Goal: Task Accomplishment & Management: Complete application form

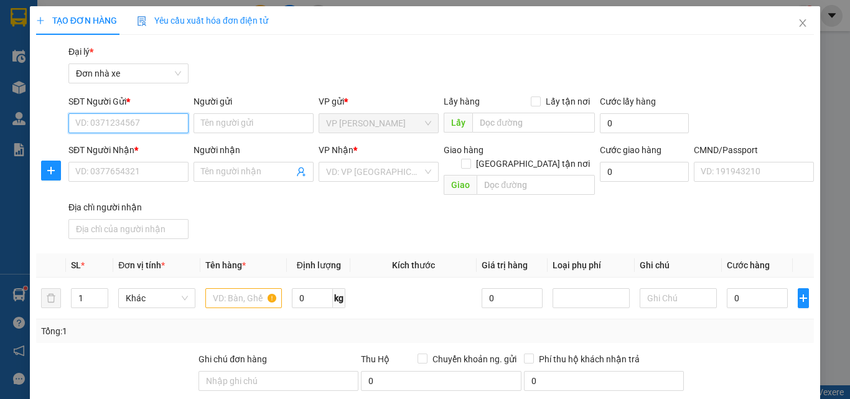
click at [108, 114] on input "SĐT Người Gửi *" at bounding box center [128, 123] width 120 height 20
type input "0943432532"
click at [139, 148] on div "0943432532 - BÍCH" at bounding box center [127, 148] width 104 height 14
type input "BÍCH"
type input "0919220396"
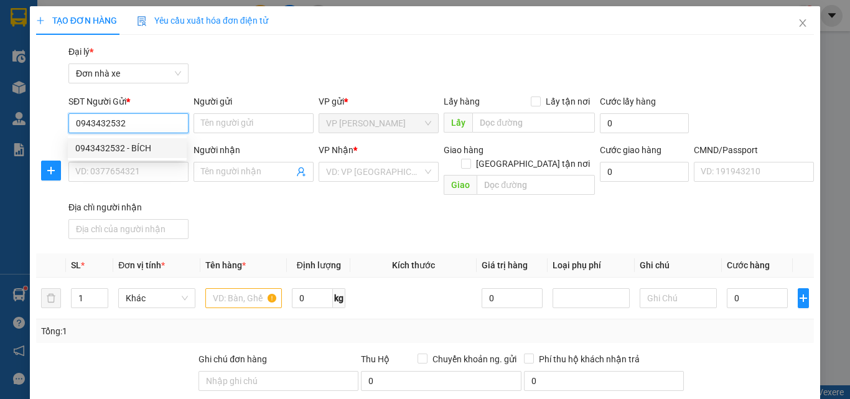
type input "thể thao quang long"
type input "037196000856 [PERSON_NAME]"
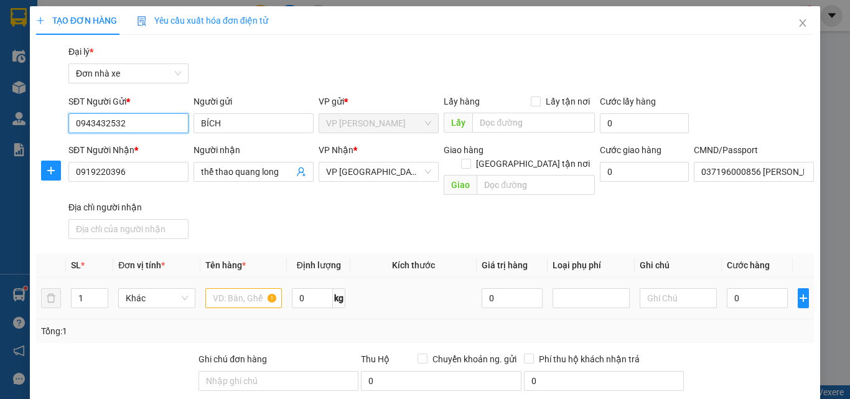
type input "0943432532"
click at [254, 288] on input "text" at bounding box center [243, 298] width 77 height 20
type input "D"
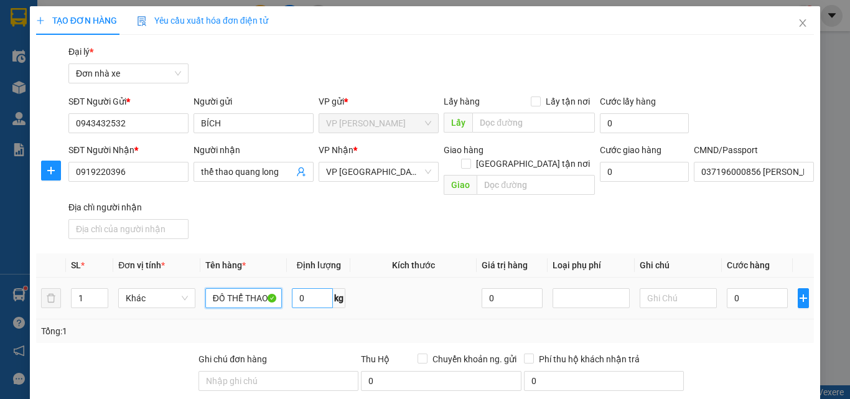
type input "ĐỒ THỂ THAO"
click at [301, 290] on input "0" at bounding box center [312, 298] width 41 height 20
type input "13"
click at [734, 288] on input "0" at bounding box center [756, 298] width 61 height 20
type input "5"
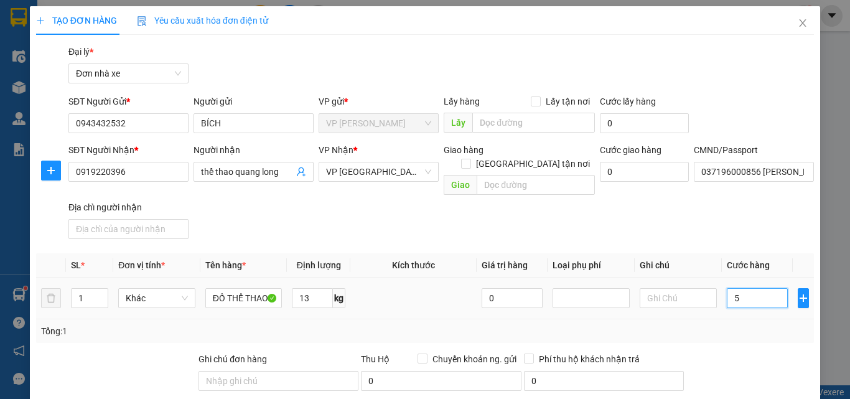
type input "5"
type input "50"
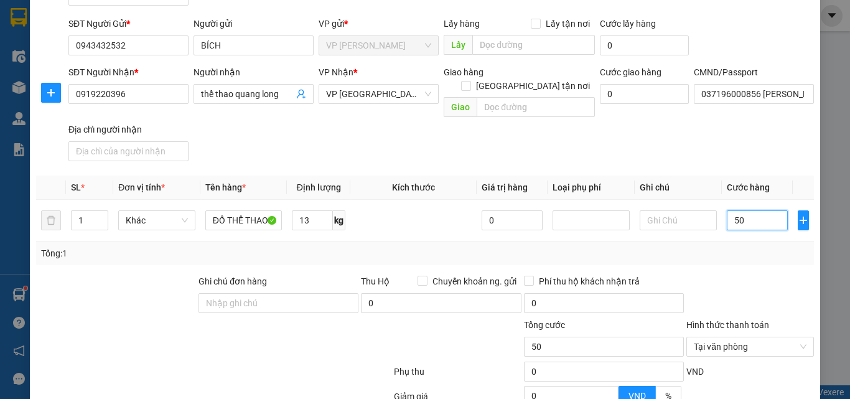
scroll to position [196, 0]
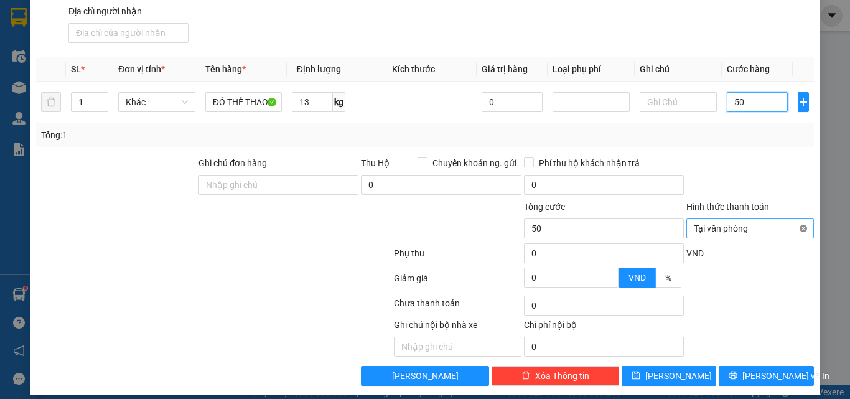
type input "50"
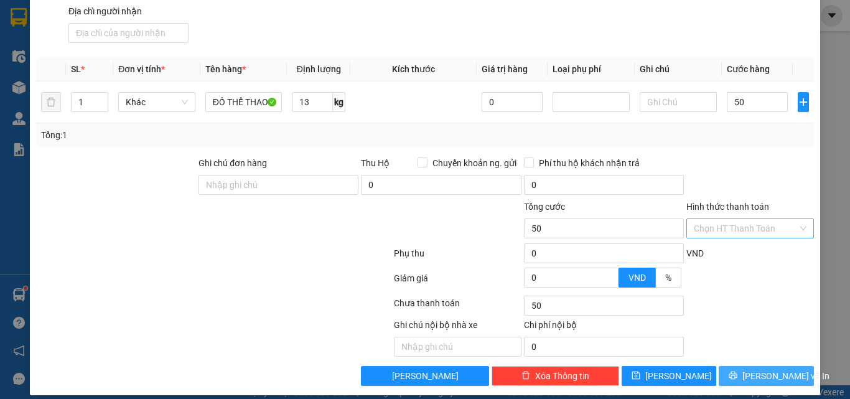
type input "50.000"
click at [772, 369] on span "[PERSON_NAME] và In" at bounding box center [785, 376] width 87 height 14
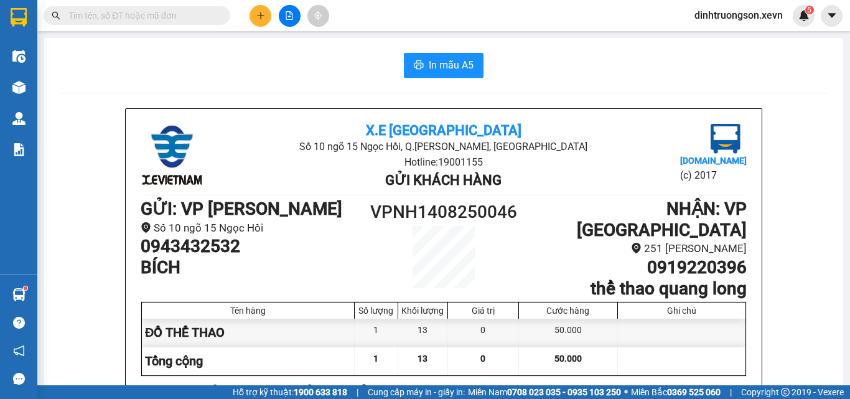
click at [259, 12] on icon "plus" at bounding box center [260, 15] width 9 height 9
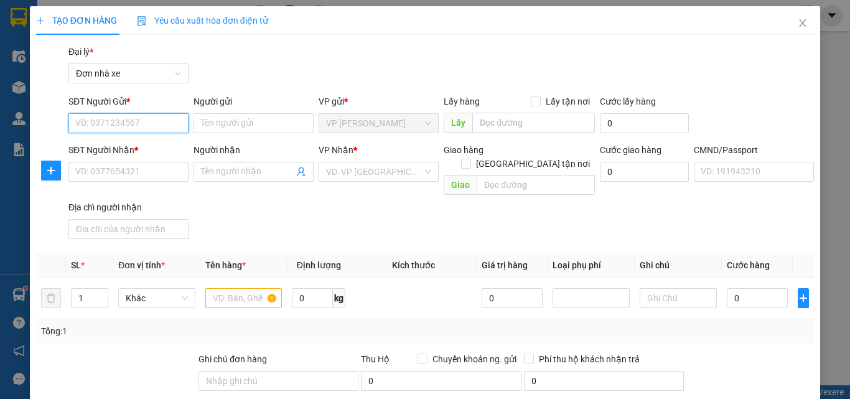
click at [116, 122] on input "SĐT Người Gửi *" at bounding box center [128, 123] width 120 height 20
type input "0984780299"
click at [131, 146] on div "0984780299 - PHƯƠNG" at bounding box center [127, 148] width 104 height 14
type input "PHƯƠNG"
type input "0978043888"
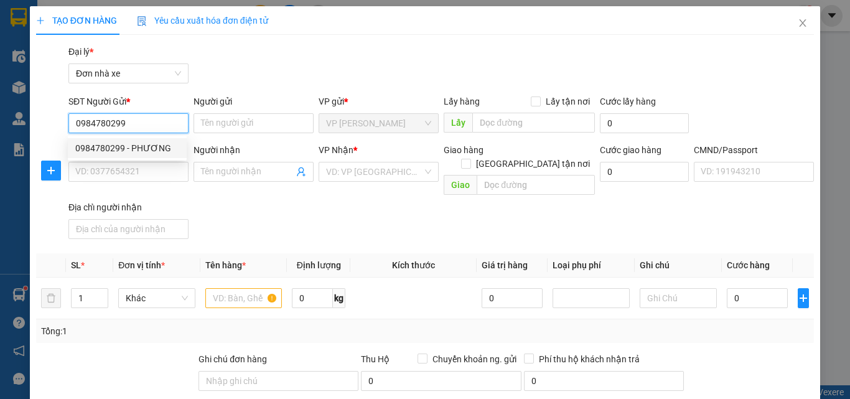
type input "A HIẾU"
type input "037064004786 [PERSON_NAME]"
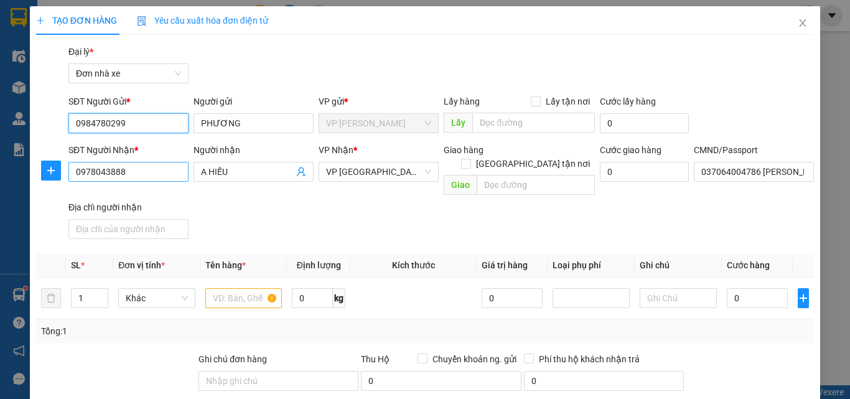
type input "0984780299"
click at [182, 170] on input "0978043888" at bounding box center [128, 172] width 120 height 20
click at [180, 170] on input "0978043888" at bounding box center [128, 172] width 120 height 20
type input "0912851030"
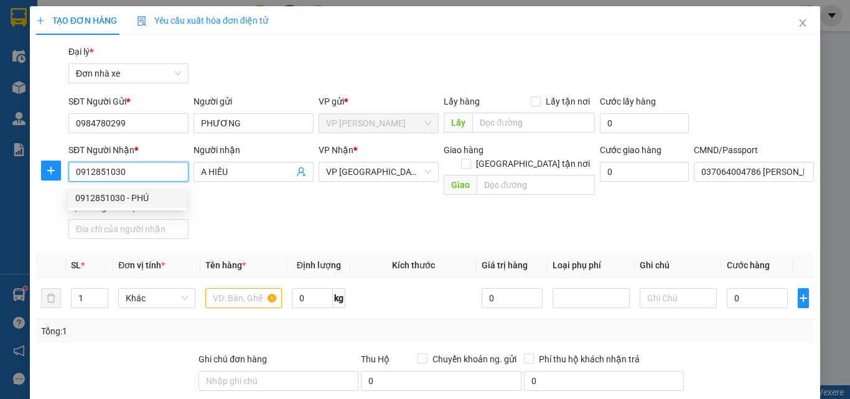
click at [152, 193] on div "0912851030 - PHÚ" at bounding box center [127, 198] width 104 height 14
type input "PHÚ"
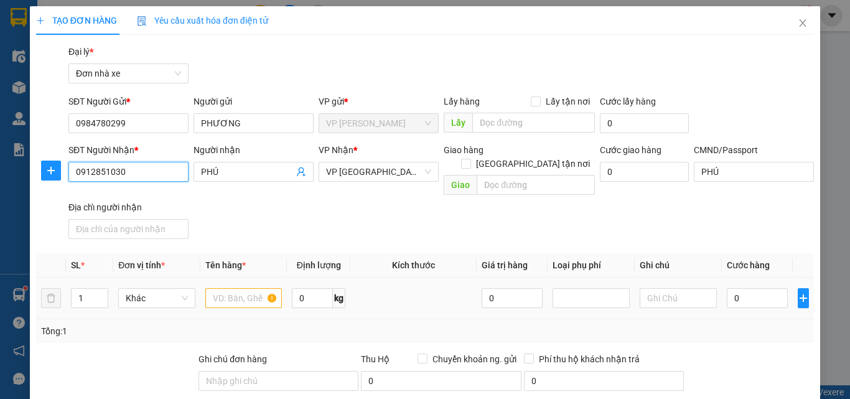
type input "0912851030"
click at [216, 288] on input "text" at bounding box center [243, 298] width 77 height 20
type input "O"
type input "Ô"
drag, startPoint x: 234, startPoint y: 287, endPoint x: 194, endPoint y: 296, distance: 40.7
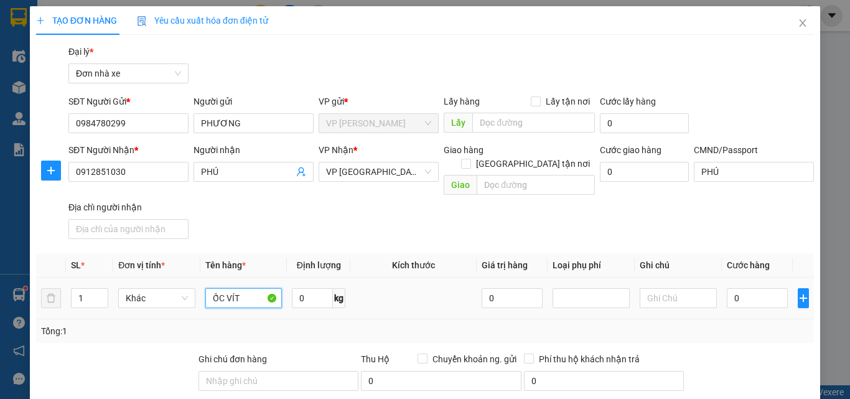
click at [194, 297] on tr "1 Khác ỐC VÍT 0 kg 0 0" at bounding box center [424, 298] width 777 height 42
type input "PHỤ TÙNG MÁY XÚC"
click at [318, 293] on input "0" at bounding box center [312, 298] width 41 height 20
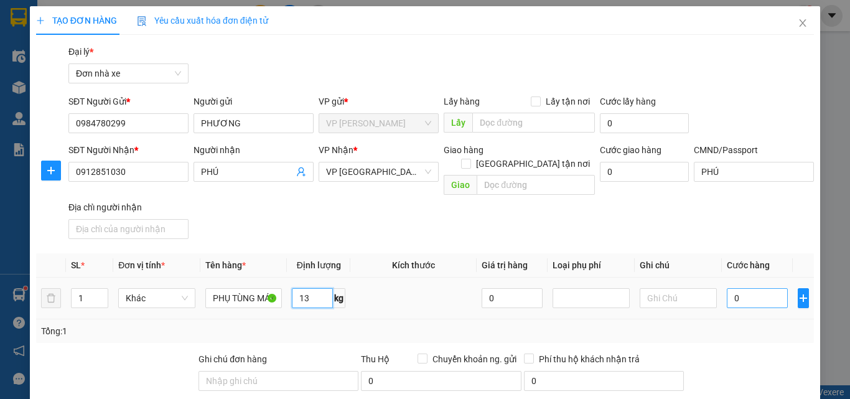
type input "13"
click at [744, 294] on input "0" at bounding box center [756, 298] width 61 height 20
type input "3"
type input "35"
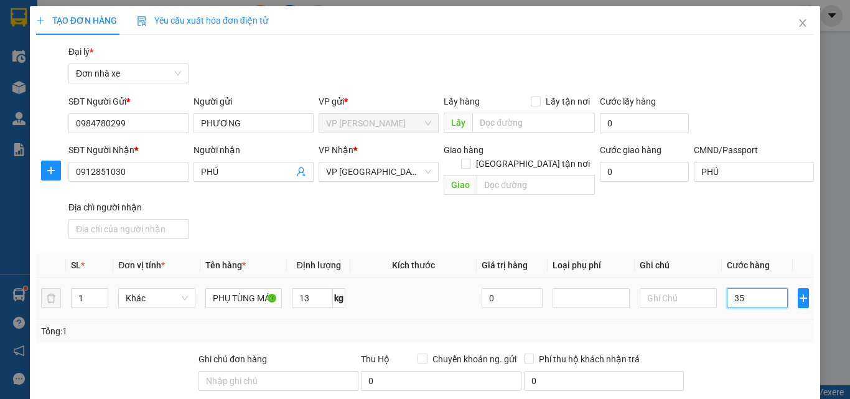
type input "35"
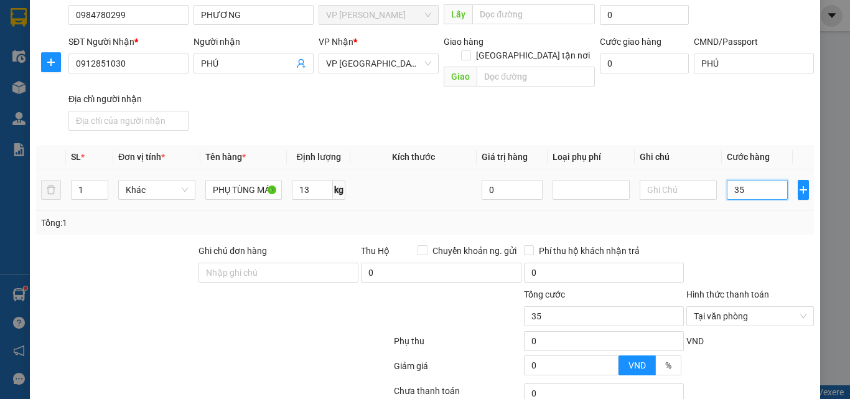
scroll to position [196, 0]
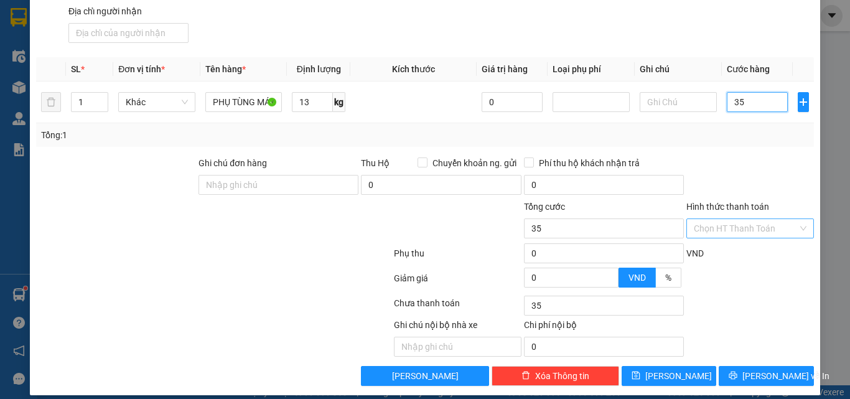
type input "35"
click at [751, 369] on span "[PERSON_NAME] và In" at bounding box center [785, 376] width 87 height 14
type input "35.000"
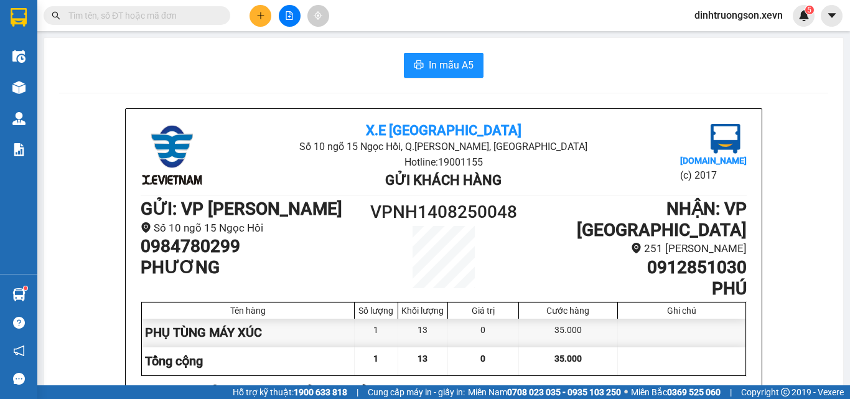
click at [150, 10] on input "text" at bounding box center [141, 16] width 147 height 14
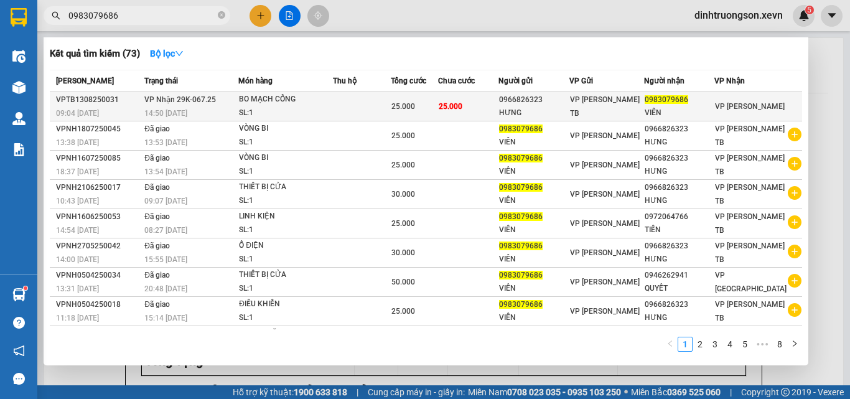
type input "0983079686"
click at [462, 104] on span "25.000" at bounding box center [450, 106] width 24 height 9
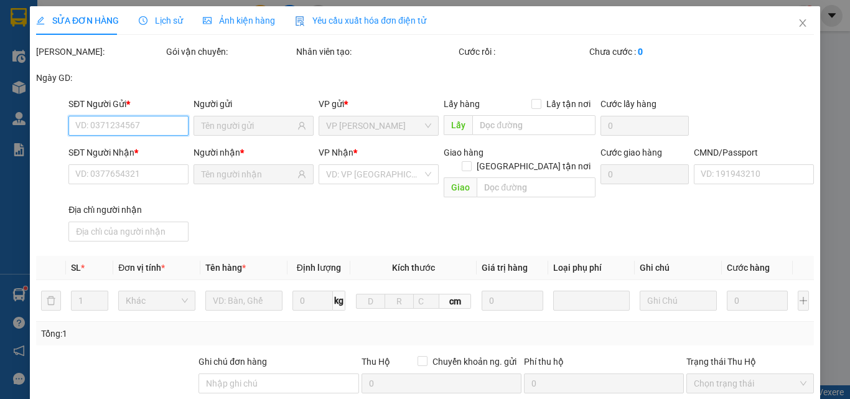
type input "0966826323"
type input "HƯNG"
type input "0983079686"
type input "VIÊN"
type input "034081001139 [PERSON_NAME]"
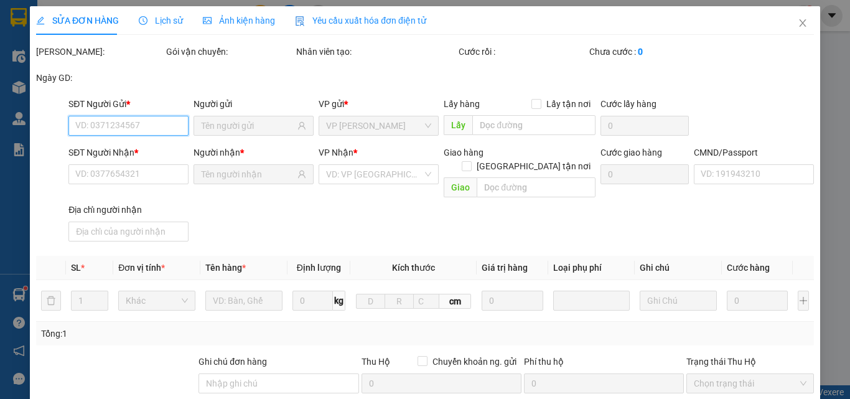
type input "25.000"
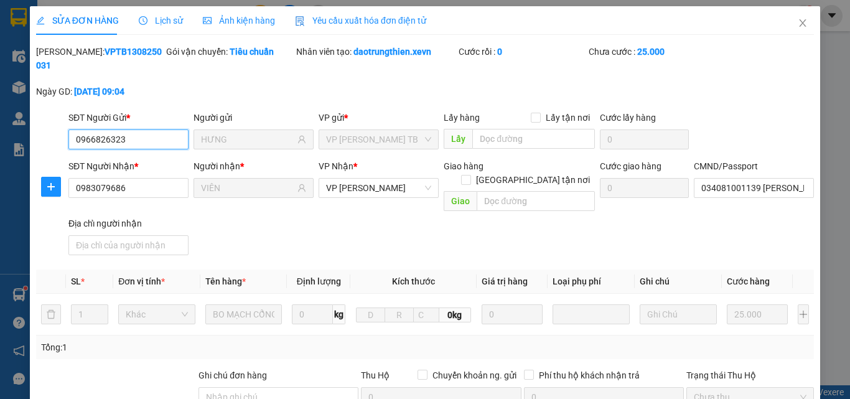
scroll to position [198, 0]
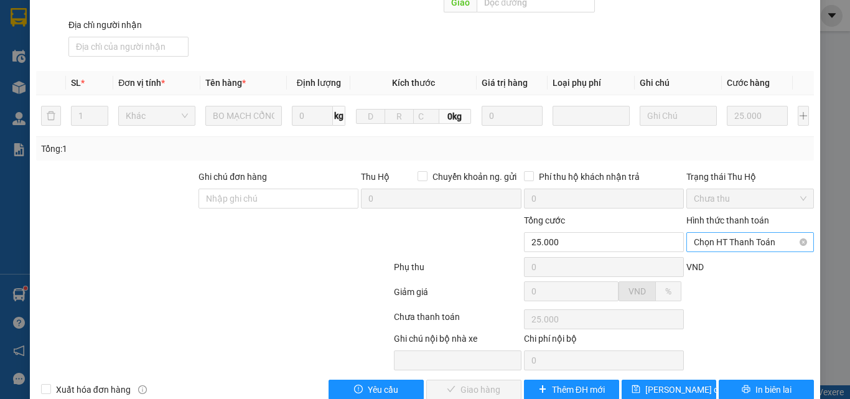
click at [730, 233] on span "Chọn HT Thanh Toán" at bounding box center [749, 242] width 113 height 19
click at [728, 239] on div "Tại văn phòng" at bounding box center [742, 241] width 111 height 14
type input "0"
click at [490, 382] on span "Giao hàng" at bounding box center [480, 389] width 40 height 14
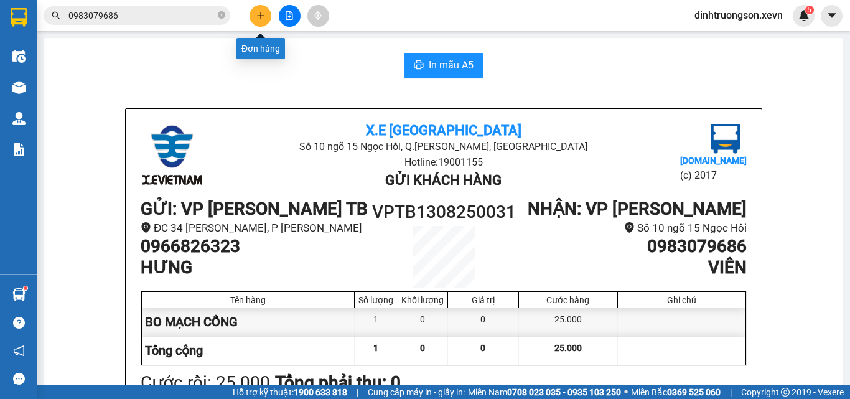
click at [256, 13] on icon "plus" at bounding box center [260, 15] width 9 height 9
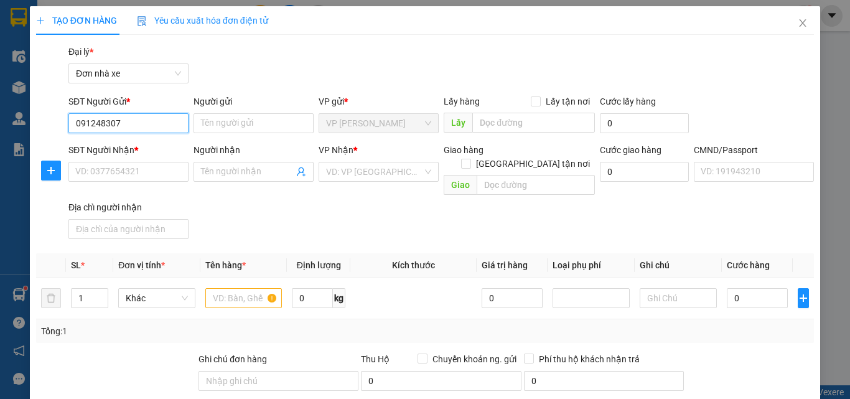
type input "0912483072"
click at [150, 141] on div "0912483072 - THẢO" at bounding box center [127, 148] width 104 height 14
type input "THẢO"
type input "0914354251"
type input "NGÂN"
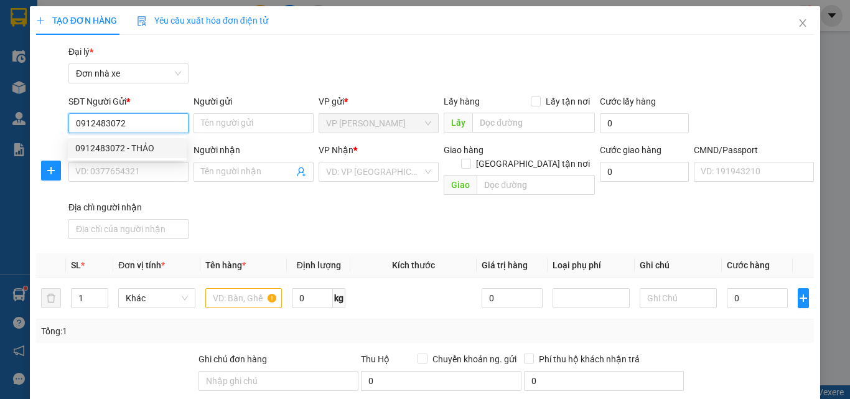
type input "036081009052 [PERSON_NAME]"
type input "[PERSON_NAME] 284 [PERSON_NAME]"
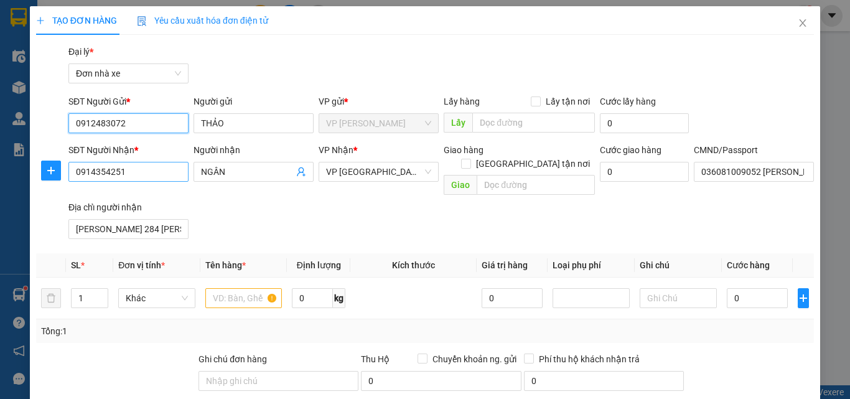
type input "0912483072"
click at [159, 175] on input "0914354251" at bounding box center [128, 172] width 120 height 20
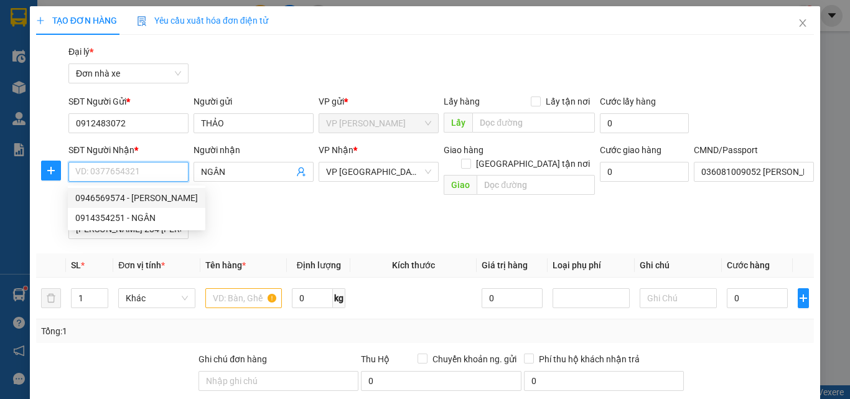
click at [141, 197] on div "0946569574 - [PERSON_NAME]" at bounding box center [136, 198] width 123 height 14
type input "0946569574"
type input "HUỆ"
checkbox input "true"
type input "309 [PERSON_NAME]"
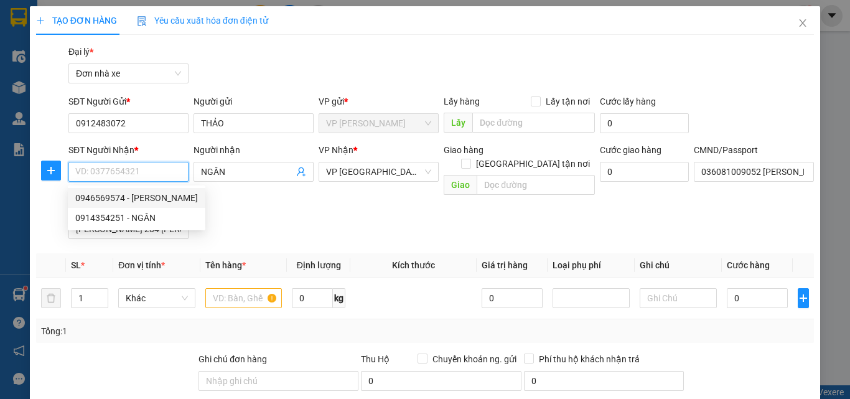
type input "036175010193 [PERSON_NAME] 9/467 [PERSON_NAME]"
type input "30.000"
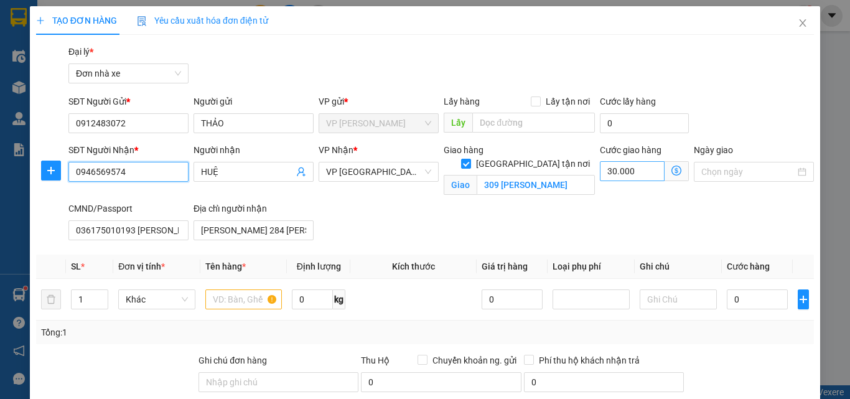
type input "0946569574"
click at [631, 173] on input "30.000" at bounding box center [632, 171] width 65 height 20
type input "3"
type input "35"
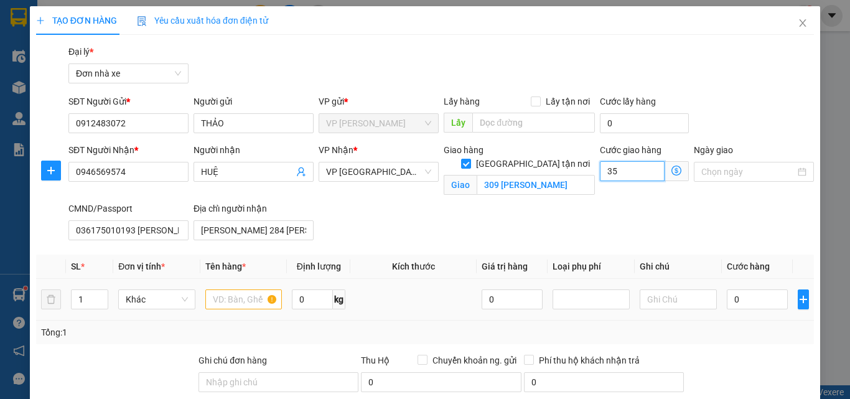
type input "35"
click at [225, 306] on input "text" at bounding box center [243, 299] width 77 height 20
type input "35.000"
type input "MẪU"
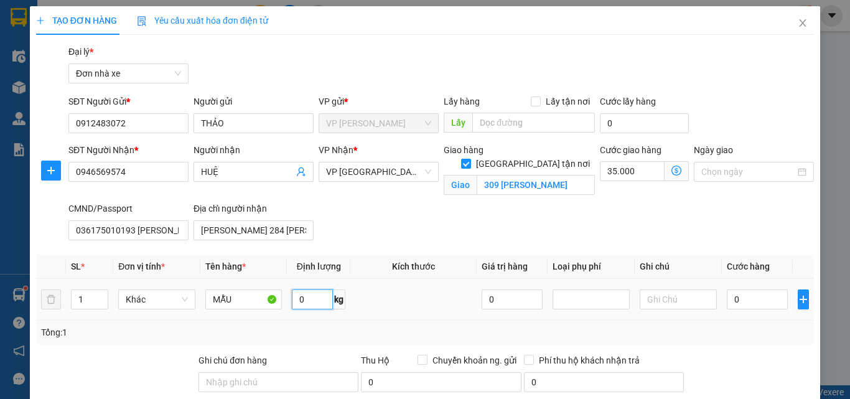
click at [313, 300] on input "0" at bounding box center [312, 299] width 41 height 20
type input "6"
click at [768, 287] on td "0" at bounding box center [756, 300] width 71 height 42
click at [764, 296] on input "0" at bounding box center [756, 299] width 61 height 20
type input "3"
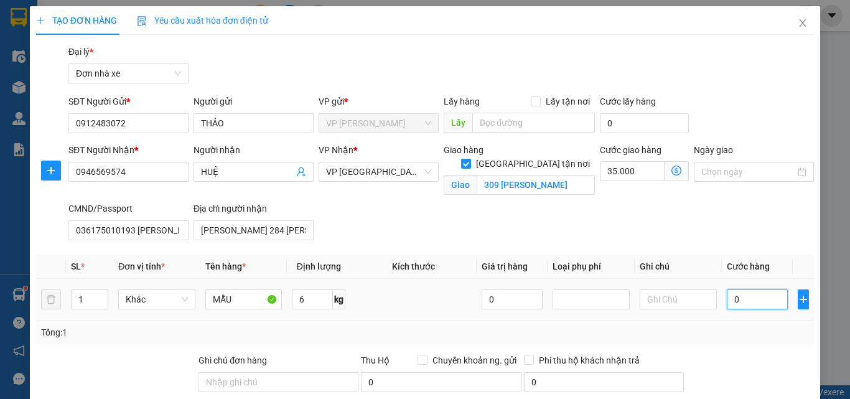
type input "35.003"
type input "30"
type input "35.030"
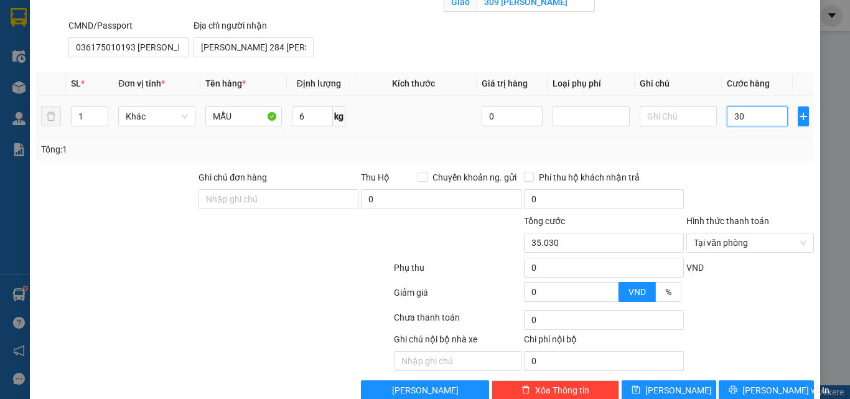
scroll to position [187, 0]
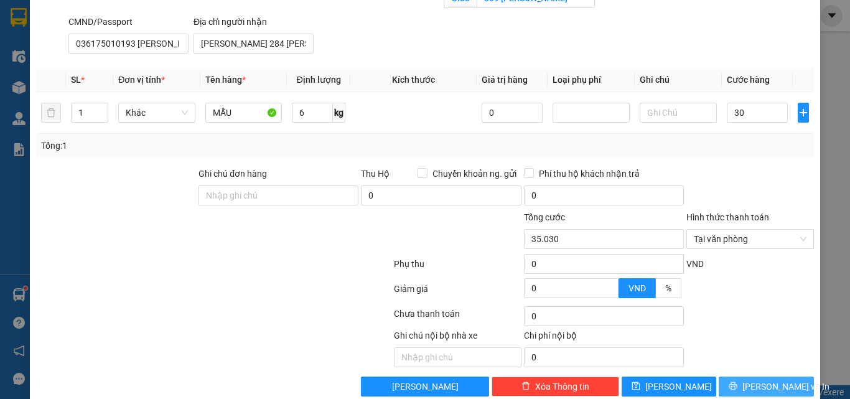
click at [759, 383] on span "[PERSON_NAME] và In" at bounding box center [785, 386] width 87 height 14
type input "30.000"
type input "65.000"
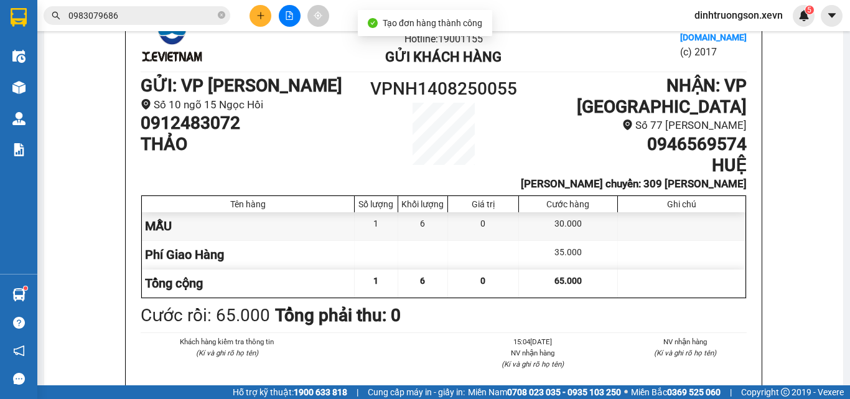
scroll to position [249, 0]
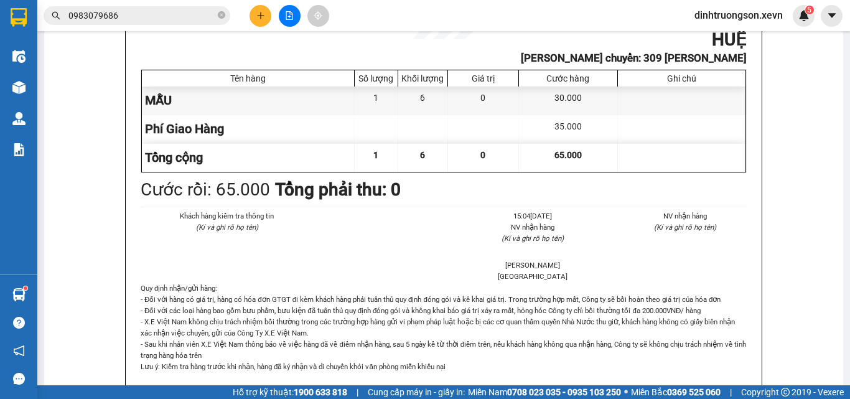
click at [258, 16] on icon "plus" at bounding box center [260, 15] width 9 height 9
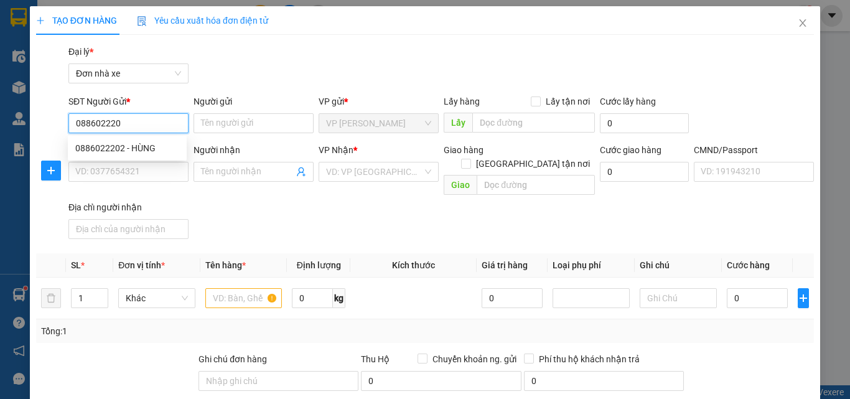
type input "0886022202"
click at [127, 154] on div "0886022202 - HÙNG" at bounding box center [127, 148] width 104 height 14
type input "HÙNG"
type input "0915301000"
type input "PHAN NHẤT THÀNH"
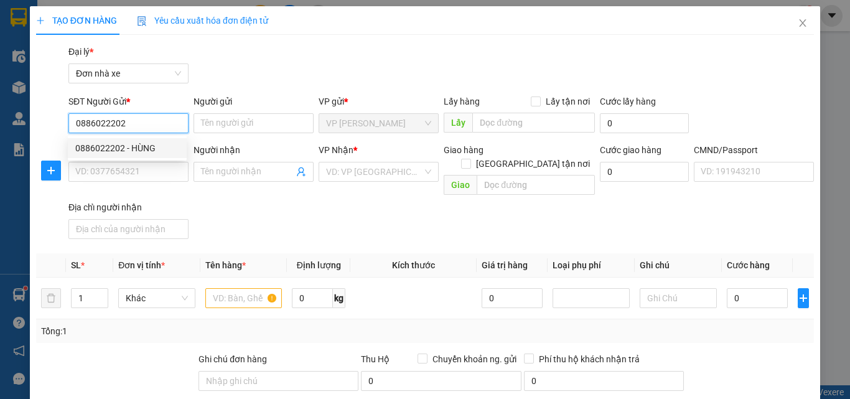
type input "037088000943 [PERSON_NAME]"
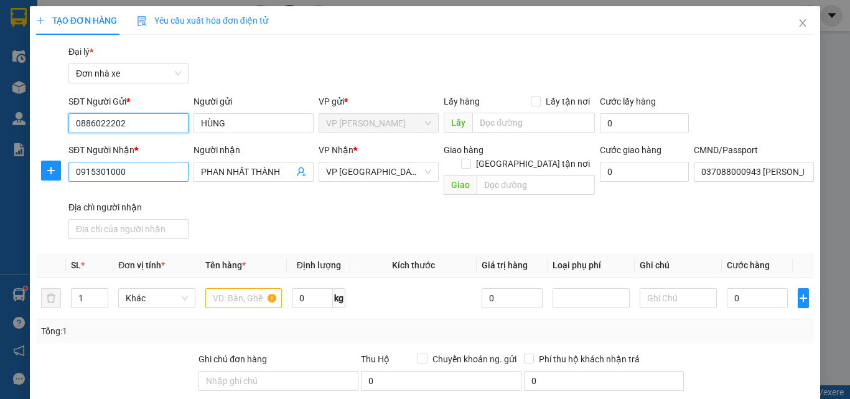
type input "0886022202"
click at [158, 173] on input "0915301000" at bounding box center [128, 172] width 120 height 20
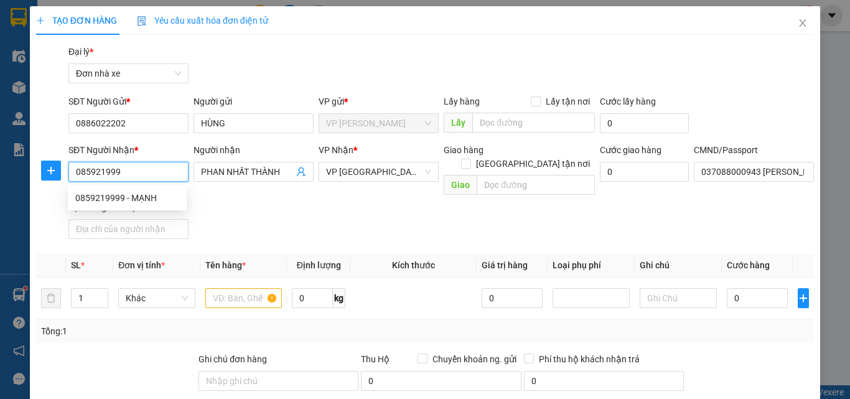
type input "0859219999"
click at [142, 190] on div "0859219999 - MẠNH" at bounding box center [127, 198] width 119 height 20
type input "MẠNH"
type input "037200003820 quách trường thi"
type input "0859219999"
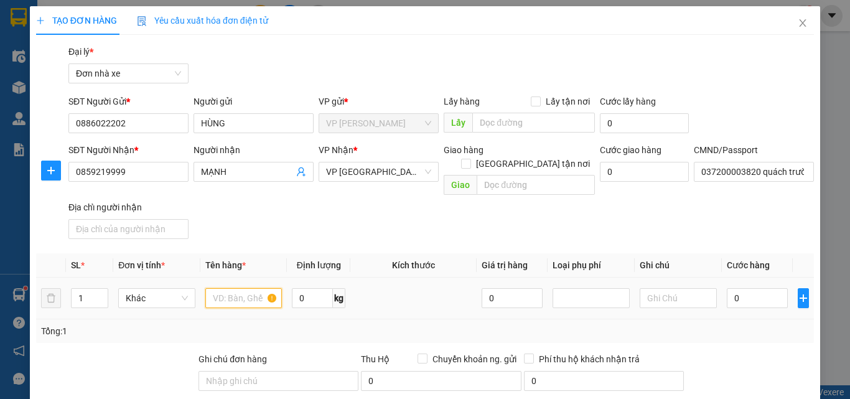
click at [228, 288] on input "text" at bounding box center [243, 298] width 77 height 20
type input "D"
type input "ĐIỆN THOẠI K KHAI BÁO GT"
click at [749, 288] on input "0" at bounding box center [756, 298] width 61 height 20
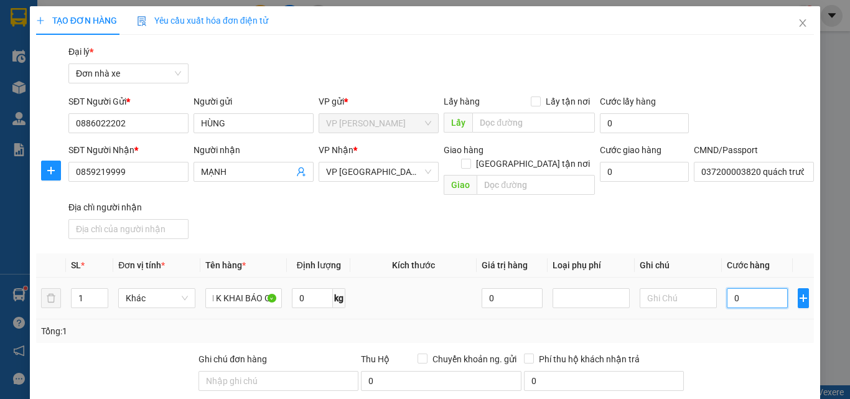
scroll to position [0, 0]
type input "2"
type input "25"
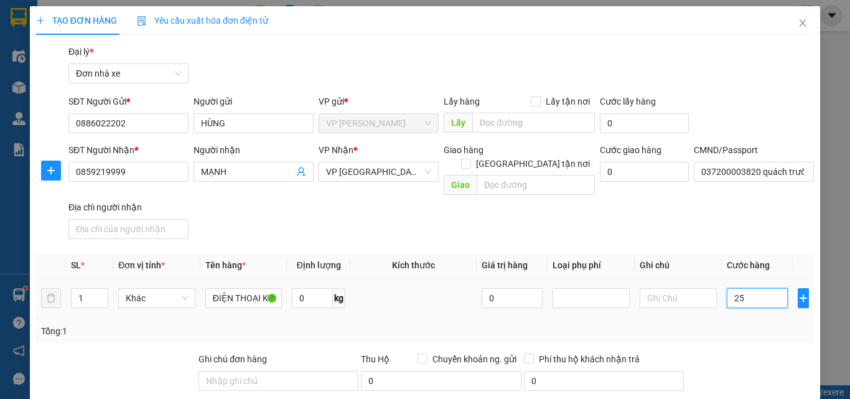
scroll to position [196, 0]
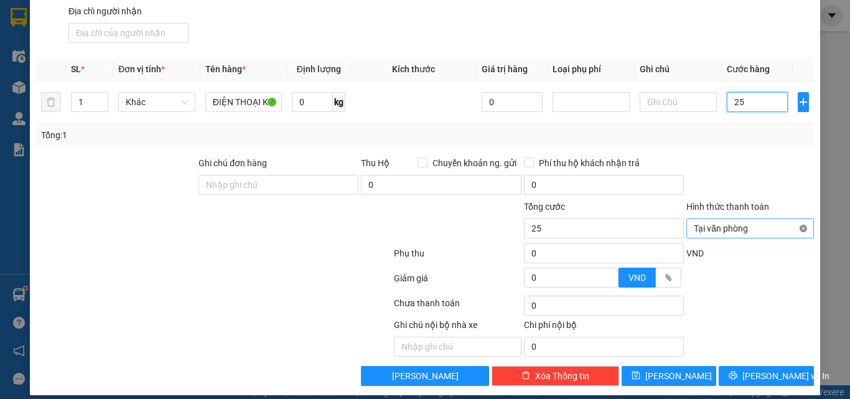
type input "25"
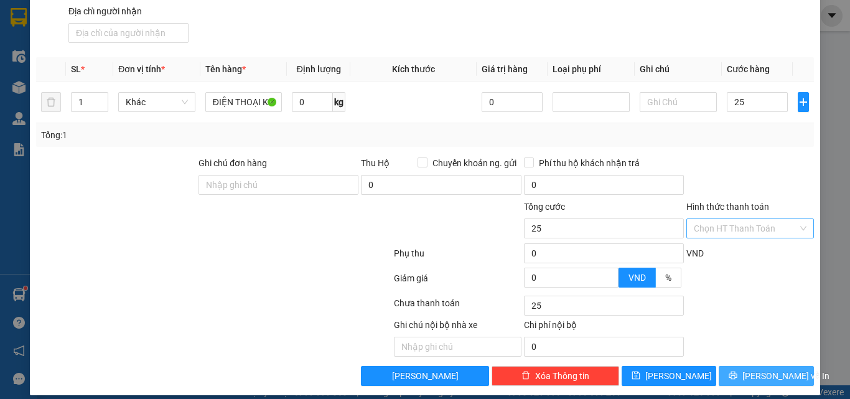
type input "25.000"
click at [790, 366] on button "[PERSON_NAME] và In" at bounding box center [765, 376] width 95 height 20
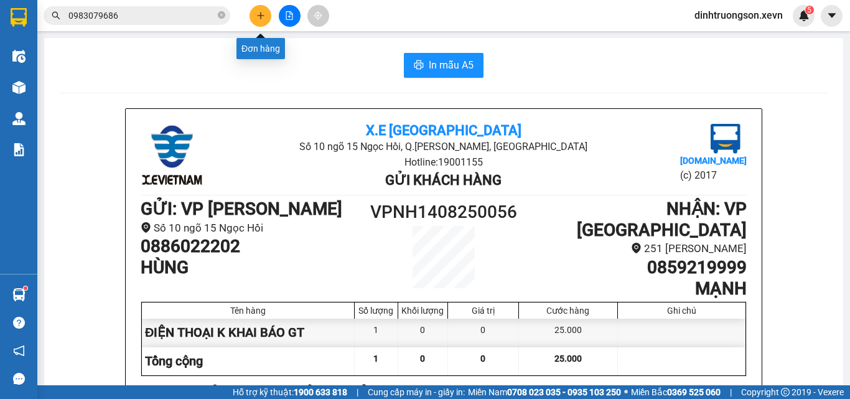
click at [263, 11] on button at bounding box center [260, 16] width 22 height 22
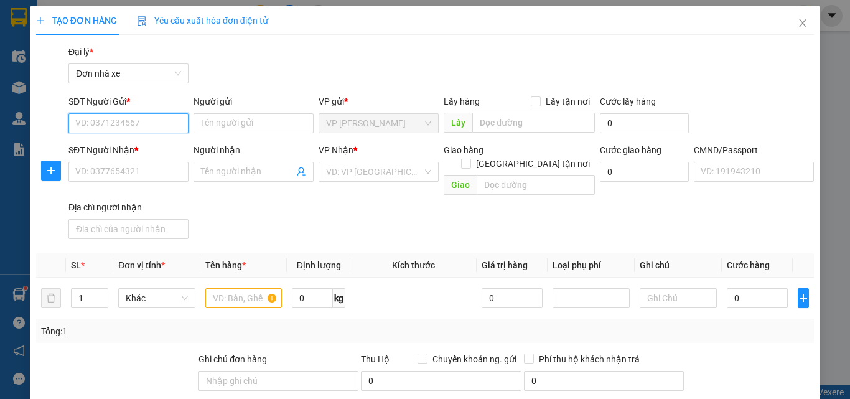
click at [137, 126] on input "SĐT Người Gửi *" at bounding box center [128, 123] width 120 height 20
type input "0988905074"
click at [139, 142] on div "0988905074 - [GEOGRAPHIC_DATA]" at bounding box center [145, 148] width 140 height 14
type input "ĐAN"
type input "0916793688"
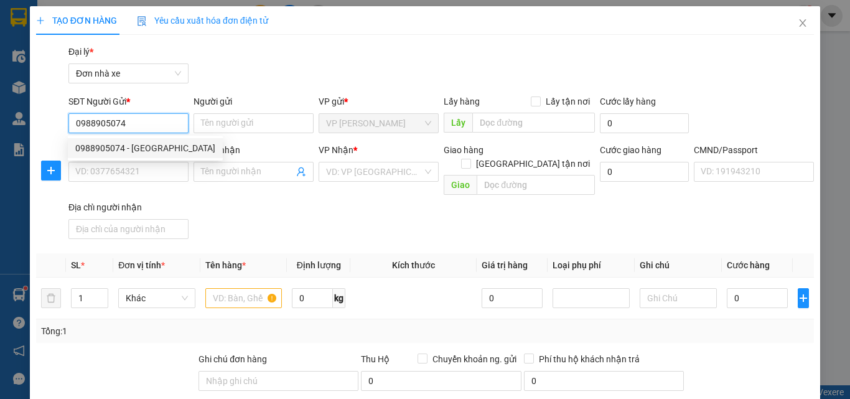
type input "ANH DUNG"
type input "036094014363 [PERSON_NAME],"
type input "XÓM 4 NAM HOA, NAM TRỰC"
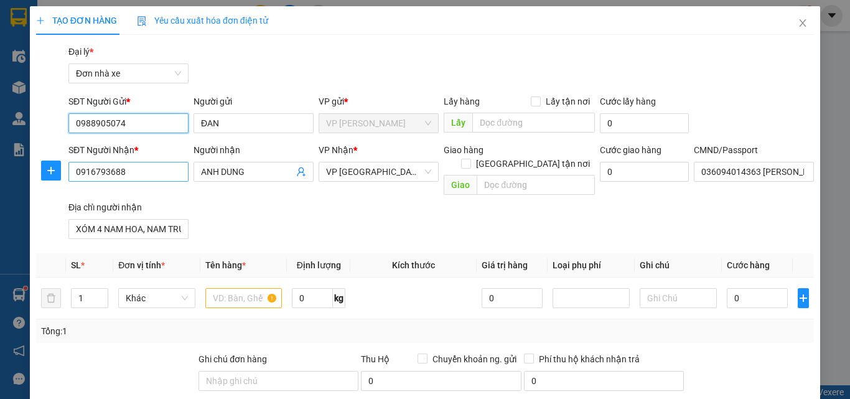
type input "0988905074"
click at [155, 168] on input "0916793688" at bounding box center [128, 172] width 120 height 20
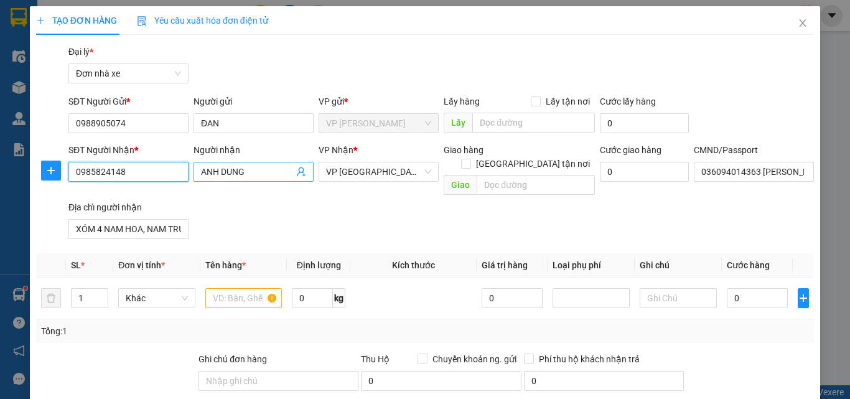
type input "0985824148"
click at [262, 172] on input "ANH DUNG" at bounding box center [247, 172] width 93 height 14
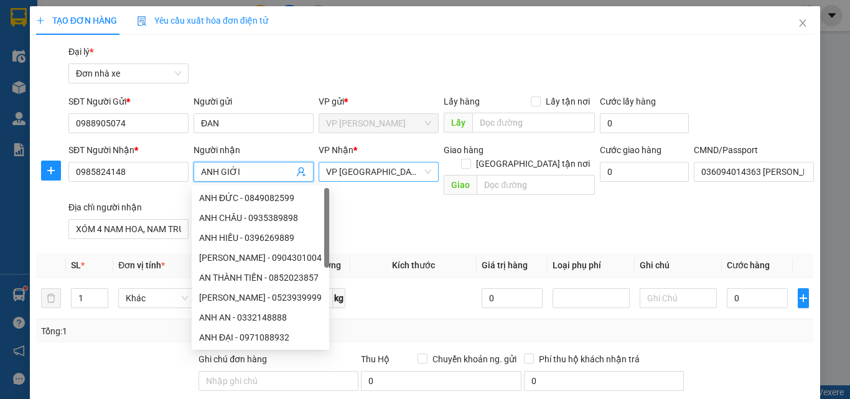
click at [353, 175] on span "VP [GEOGRAPHIC_DATA]" at bounding box center [378, 171] width 105 height 19
type input "ANH GIỚI"
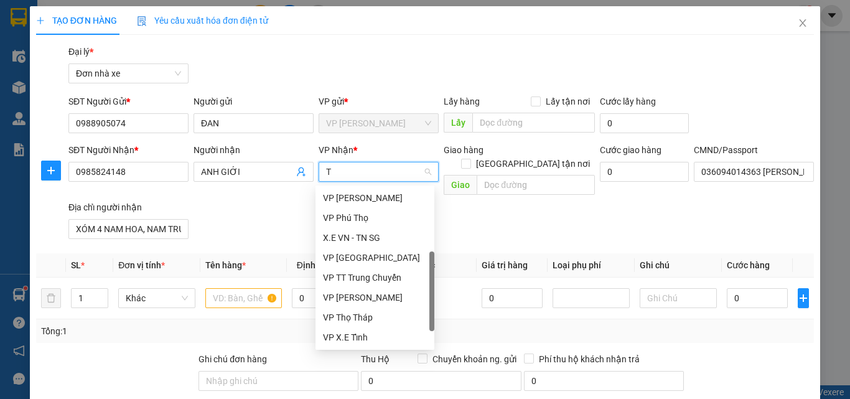
scroll to position [80, 0]
type input "TB"
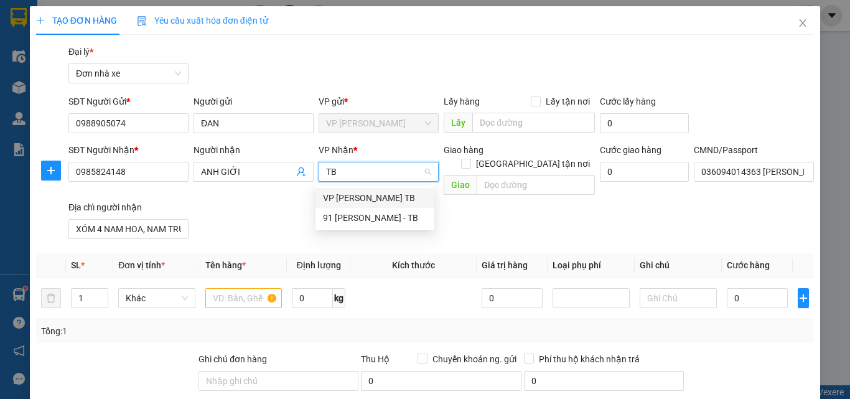
scroll to position [0, 0]
click at [352, 197] on div "VP [PERSON_NAME] TB" at bounding box center [375, 198] width 104 height 14
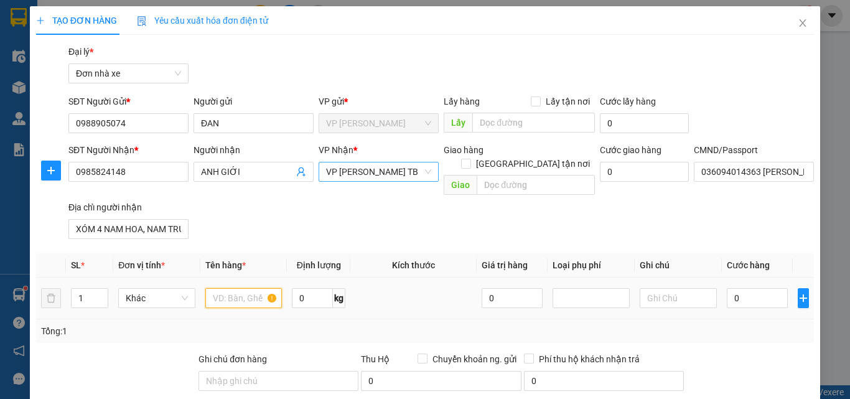
click at [238, 288] on input "text" at bounding box center [243, 298] width 77 height 20
type input "LINH KIỆN"
click at [750, 288] on input "0" at bounding box center [756, 298] width 61 height 20
type input "2"
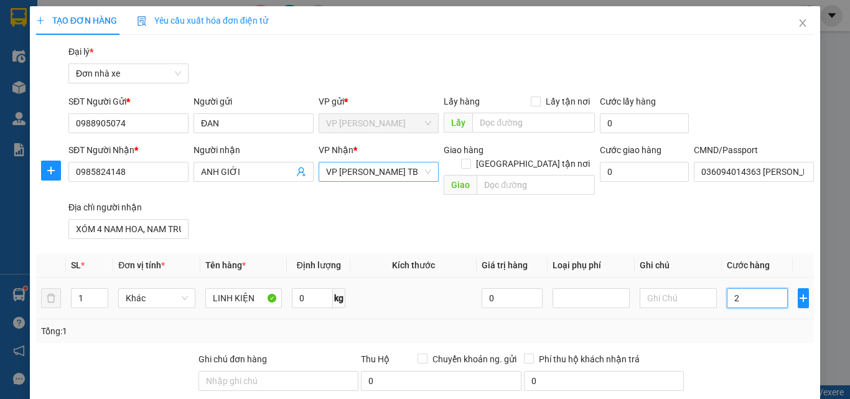
type input "25"
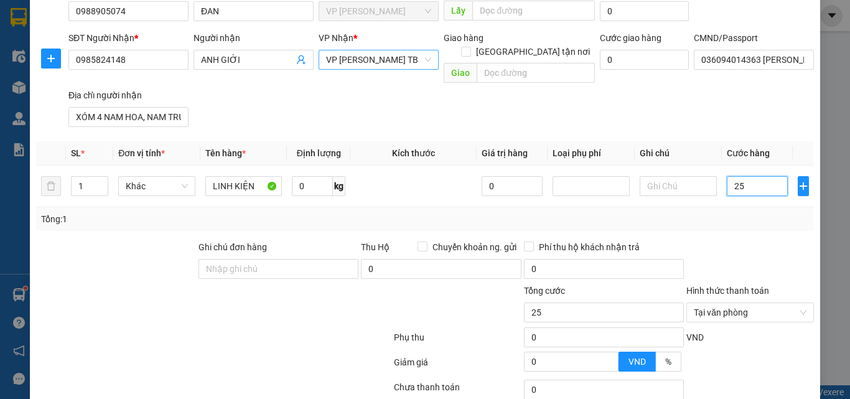
scroll to position [187, 0]
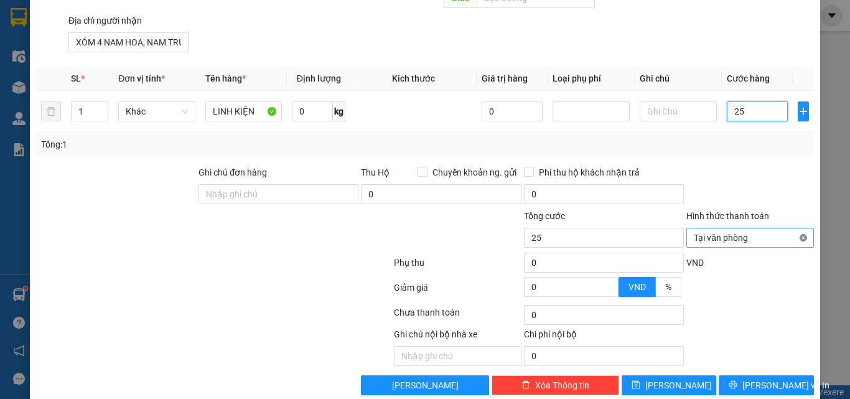
type input "25"
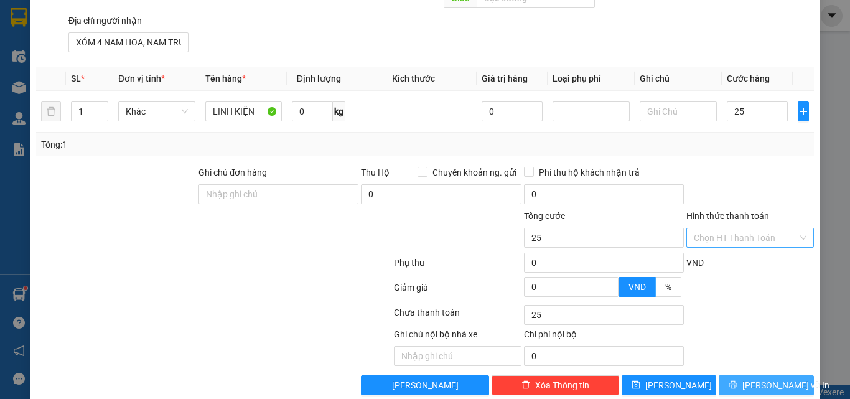
type input "25.000"
click at [768, 378] on span "[PERSON_NAME] và In" at bounding box center [785, 385] width 87 height 14
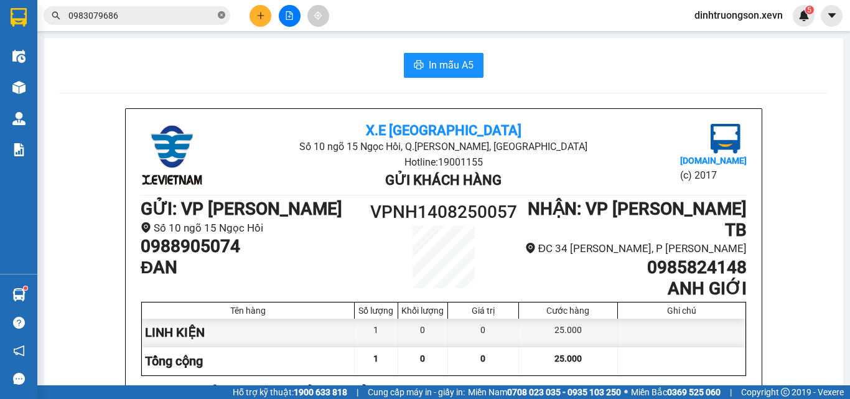
click at [219, 16] on icon "close-circle" at bounding box center [221, 14] width 7 height 7
click at [176, 22] on input "text" at bounding box center [141, 16] width 147 height 14
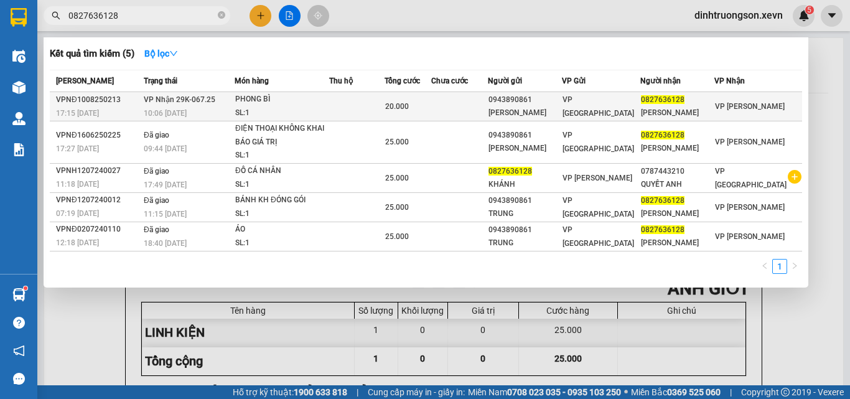
type input "0827636128"
click at [639, 111] on div "VP [GEOGRAPHIC_DATA]" at bounding box center [600, 106] width 77 height 27
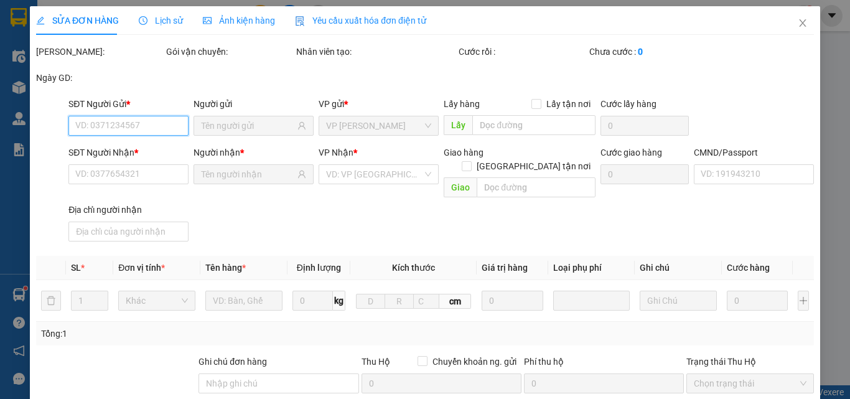
type input "0943890861"
type input "[PERSON_NAME]"
type input "0827636128"
type input "[PERSON_NAME]"
type input "036204008069 [PERSON_NAME]"
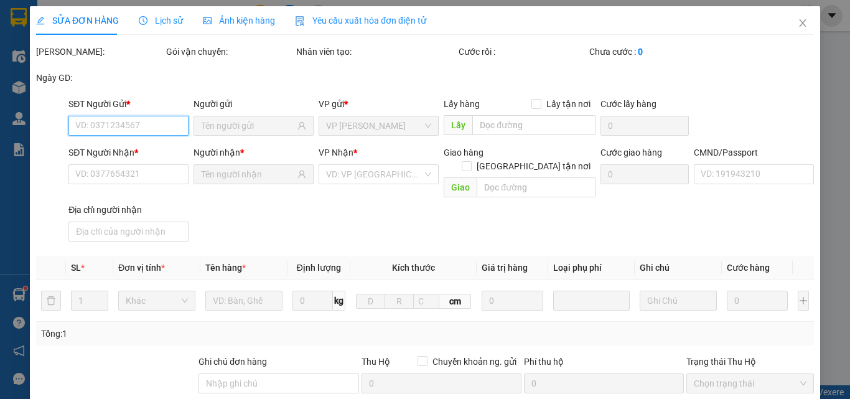
type input "20.000"
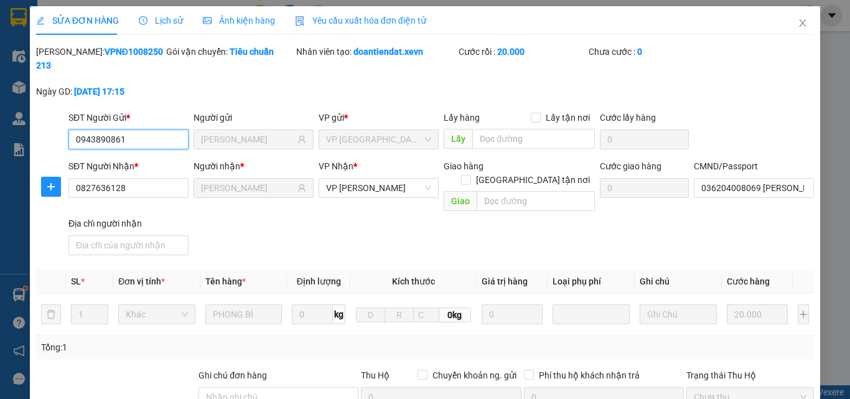
scroll to position [198, 0]
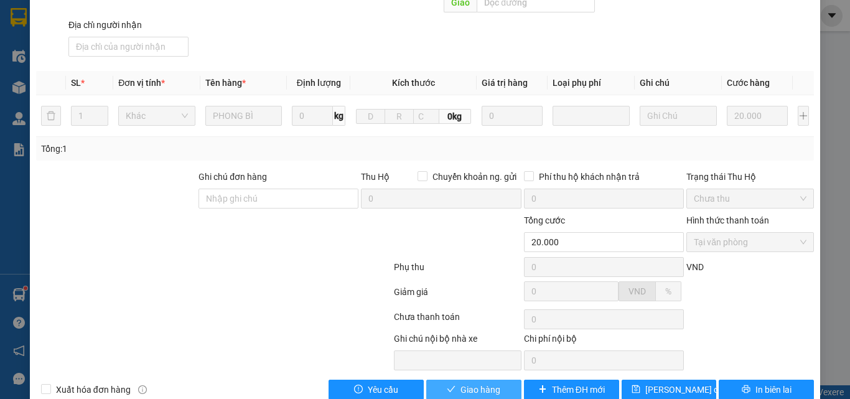
click at [460, 382] on span "Giao hàng" at bounding box center [480, 389] width 40 height 14
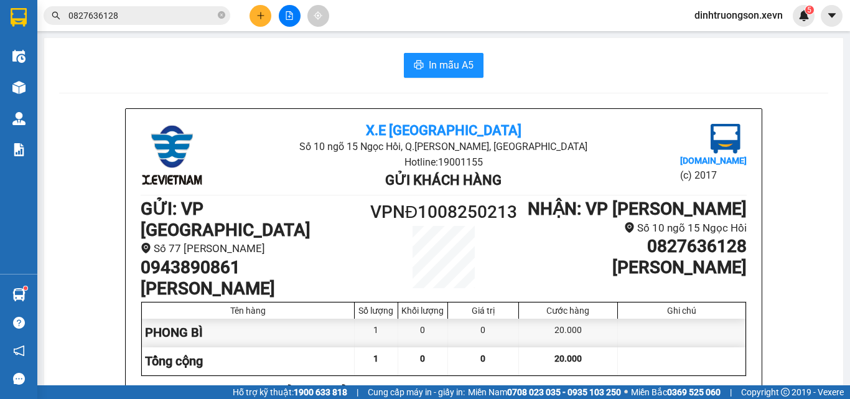
click at [164, 15] on input "0827636128" at bounding box center [141, 16] width 147 height 14
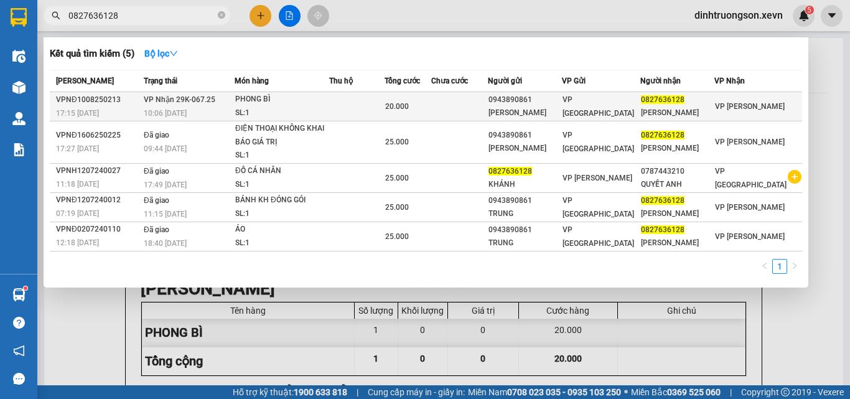
click at [382, 121] on td at bounding box center [356, 106] width 55 height 29
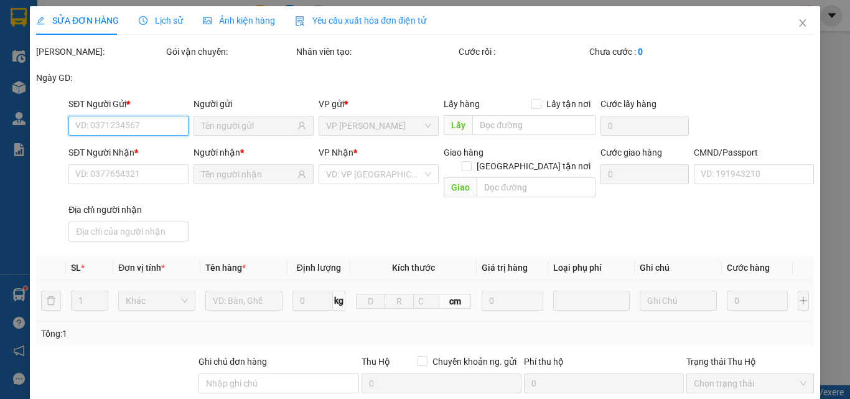
type input "0943890861"
type input "[PERSON_NAME]"
type input "0827636128"
type input "[PERSON_NAME]"
type input "036204008069 [PERSON_NAME]"
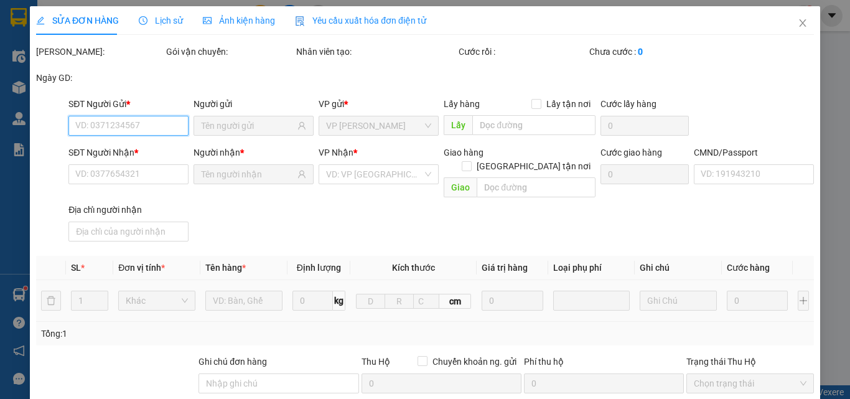
type input "20.000"
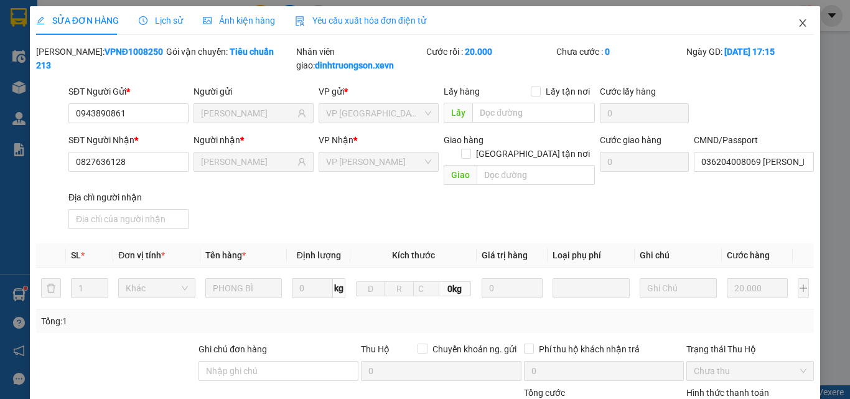
click at [797, 21] on icon "close" at bounding box center [802, 23] width 10 height 10
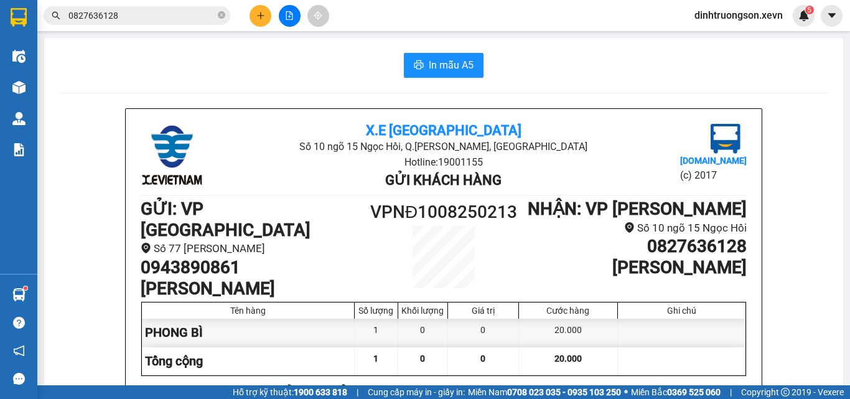
click at [269, 18] on button at bounding box center [260, 16] width 22 height 22
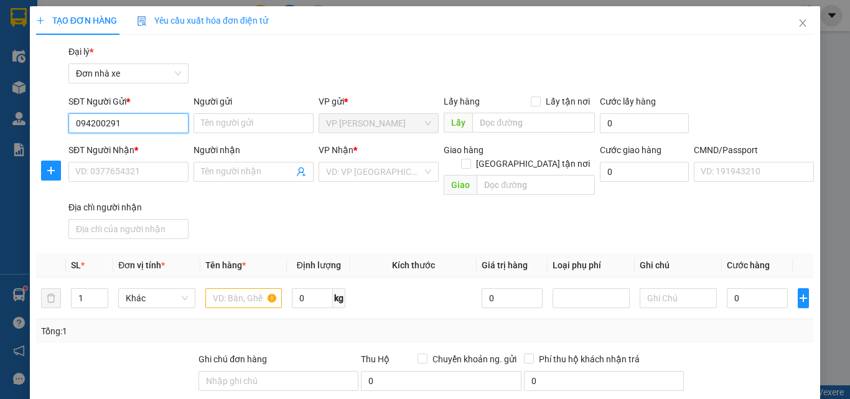
type input "0942002911"
click at [141, 142] on div "0942002911 - HIẾU" at bounding box center [127, 148] width 104 height 14
type input "HIẾU"
type input "0947129444"
type input "NGUYỆT PHONG LAN"
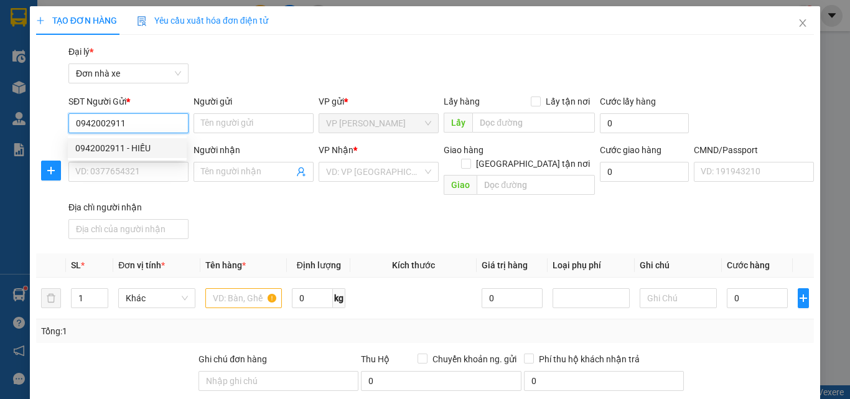
type input "037201003201 [PERSON_NAME]"
type input "[PERSON_NAME] 59/21 [PERSON_NAME]"
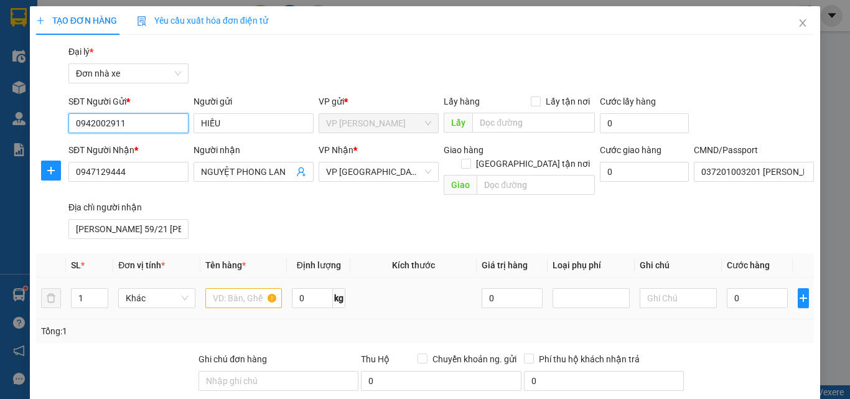
type input "0942002911"
click at [227, 291] on input "text" at bounding box center [243, 298] width 77 height 20
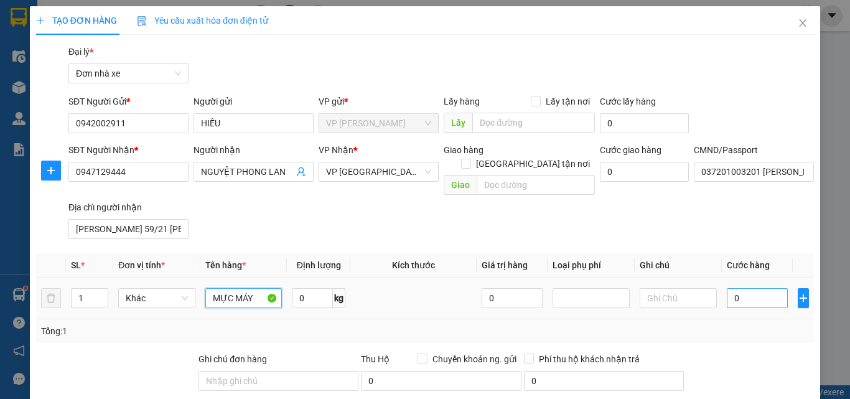
type input "MỰC MÁY"
click at [747, 288] on input "0" at bounding box center [756, 298] width 61 height 20
type input "3"
type input "30"
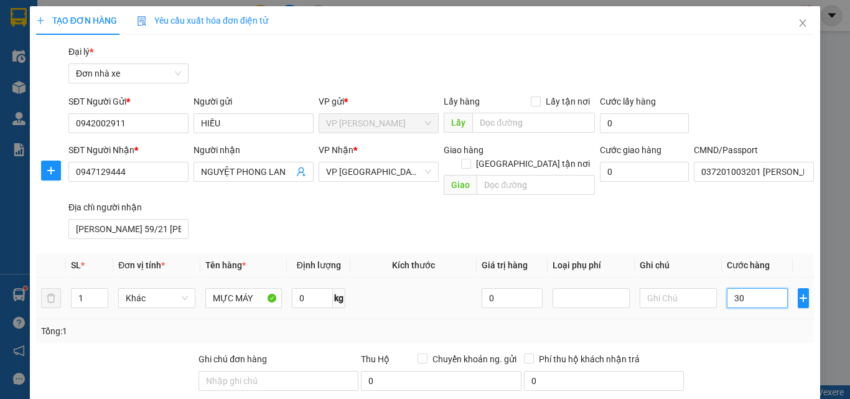
type input "30"
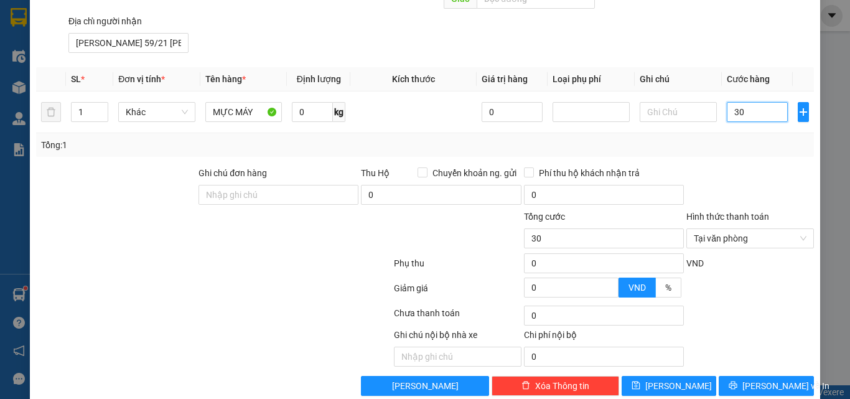
scroll to position [187, 0]
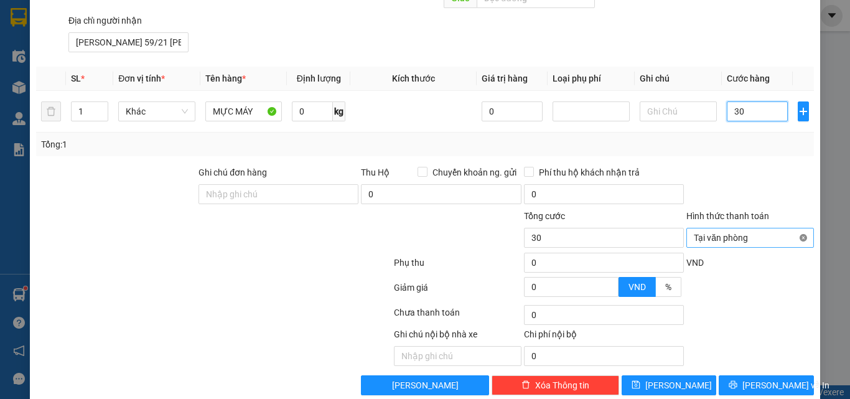
type input "30"
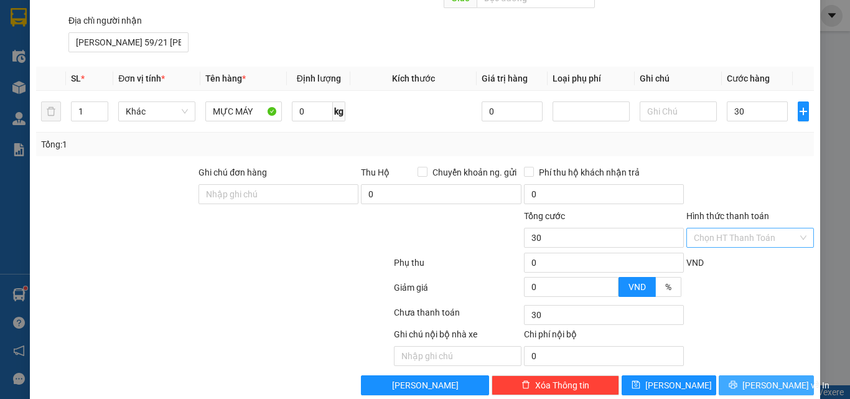
type input "30.000"
click at [759, 378] on span "[PERSON_NAME] và In" at bounding box center [785, 385] width 87 height 14
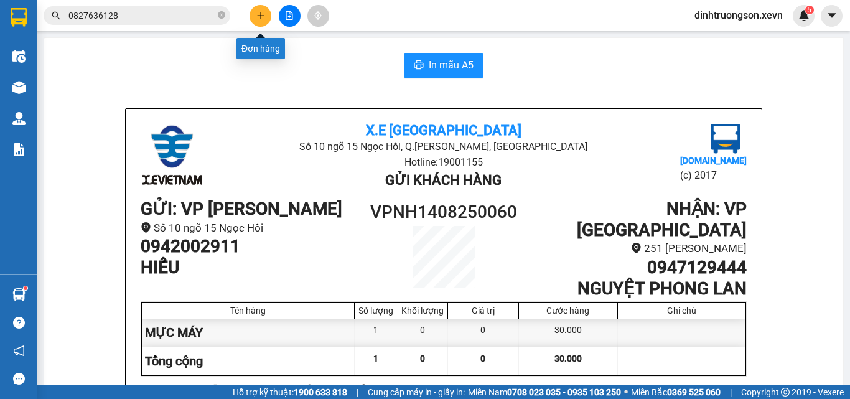
click at [259, 17] on icon "plus" at bounding box center [260, 15] width 9 height 9
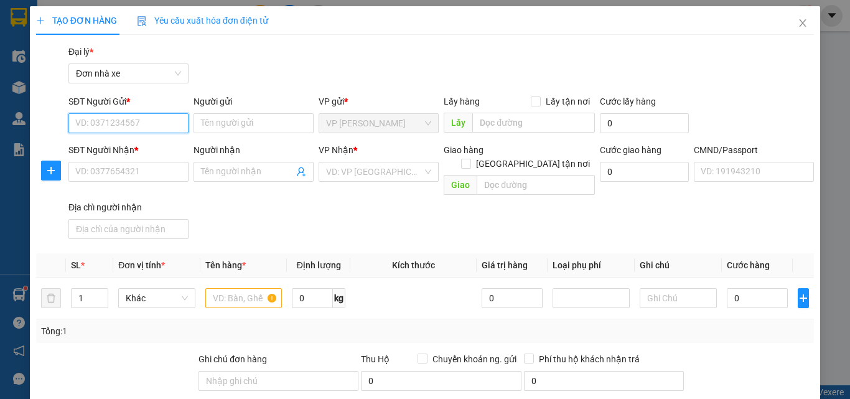
click at [128, 118] on input "SĐT Người Gửi *" at bounding box center [128, 123] width 120 height 20
type input "0913206896"
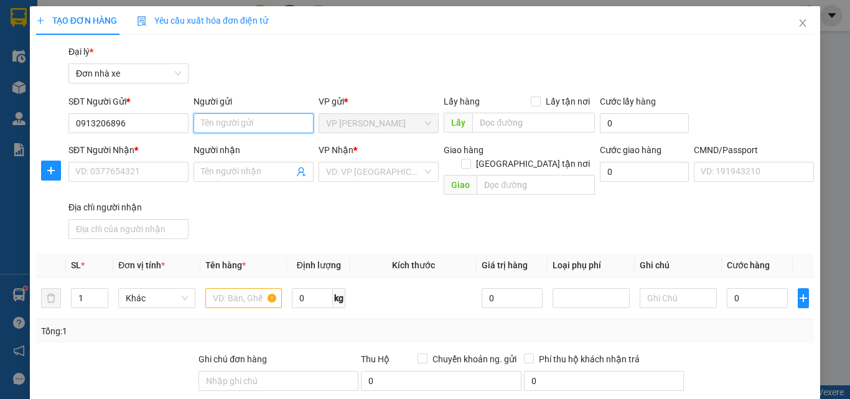
click at [213, 125] on input "Người gửi" at bounding box center [253, 123] width 120 height 20
type input "D"
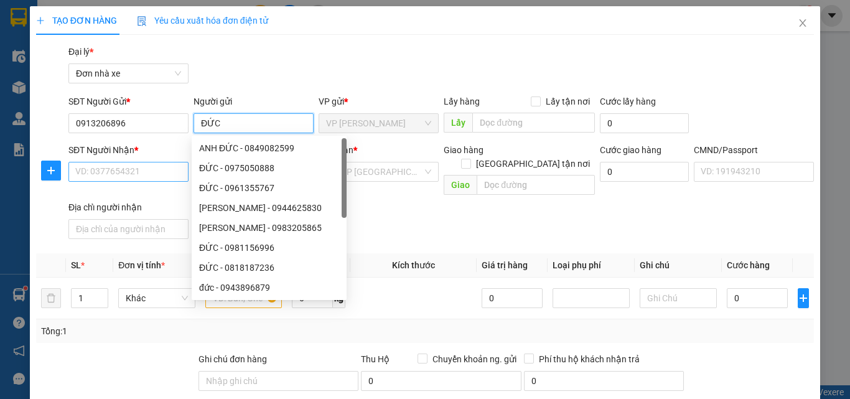
type input "ĐỨC"
click at [126, 178] on input "SĐT Người Nhận *" at bounding box center [128, 172] width 120 height 20
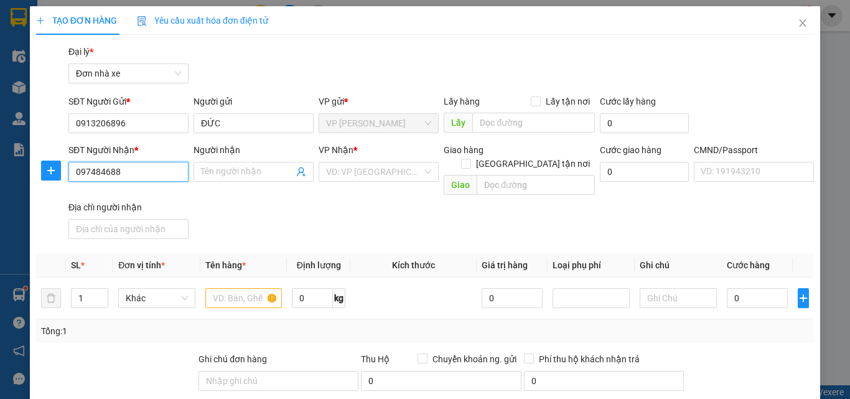
type input "0974846888"
click at [161, 195] on div "0974846888 - A LƯƠNG" at bounding box center [127, 198] width 104 height 14
type input "A LƯƠNG"
type input "[PERSON_NAME] 034082020968"
type input "0974846888"
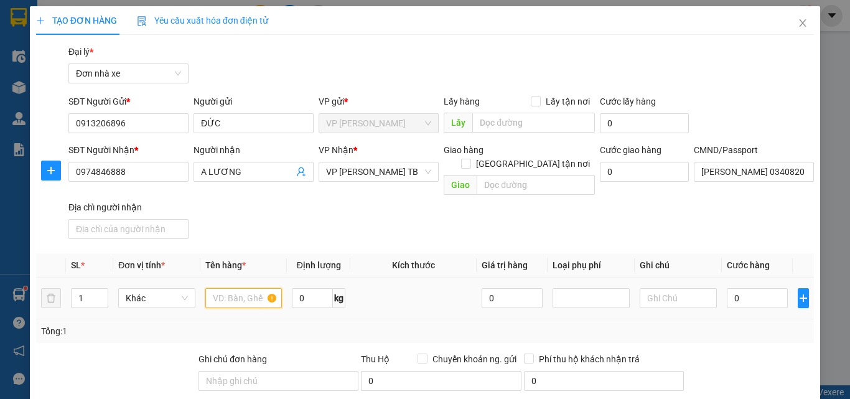
click at [247, 288] on input "text" at bounding box center [243, 298] width 77 height 20
type input "BIỂN SỐ XE"
click at [767, 288] on input "0" at bounding box center [756, 298] width 61 height 20
type input "3"
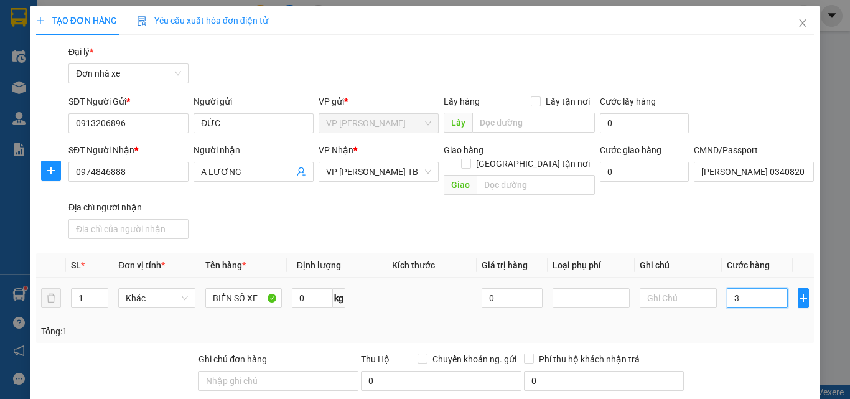
type input "30"
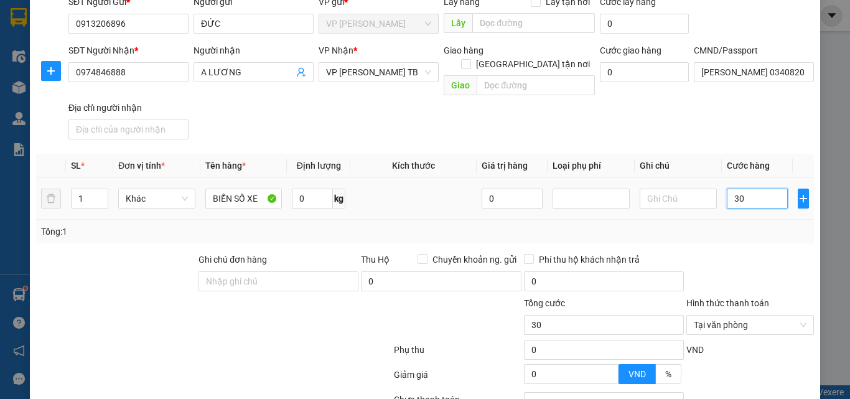
scroll to position [196, 0]
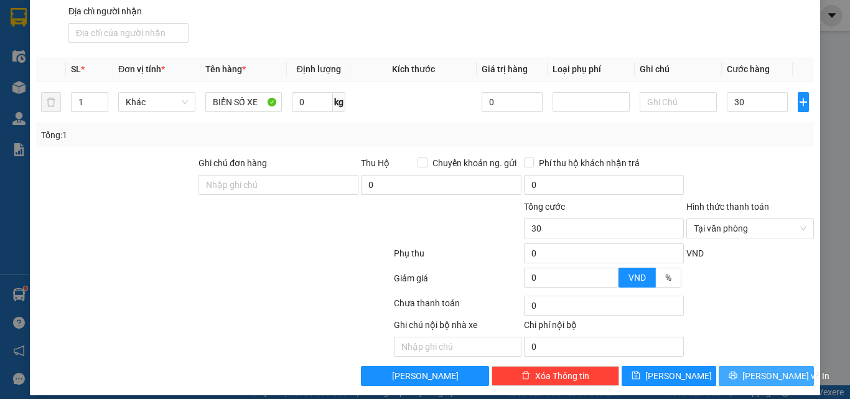
type input "30.000"
click at [752, 369] on span "[PERSON_NAME] và In" at bounding box center [785, 376] width 87 height 14
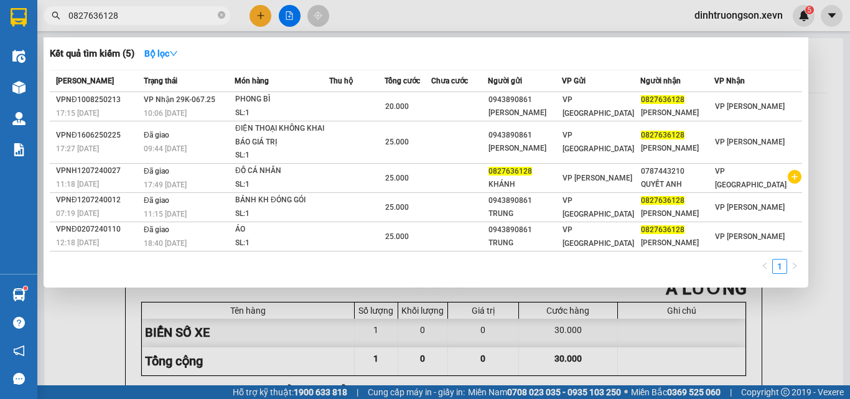
click at [225, 16] on span "0827636128" at bounding box center [137, 15] width 187 height 19
click at [221, 18] on icon "close-circle" at bounding box center [221, 14] width 7 height 7
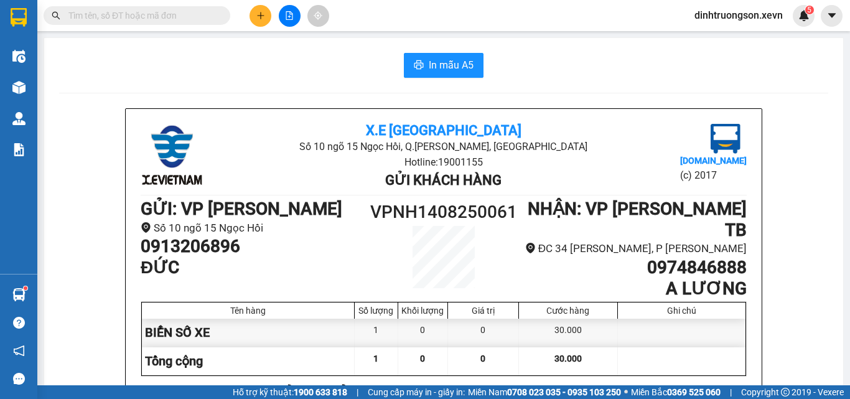
click at [171, 19] on input "text" at bounding box center [141, 16] width 147 height 14
